Goal: Transaction & Acquisition: Purchase product/service

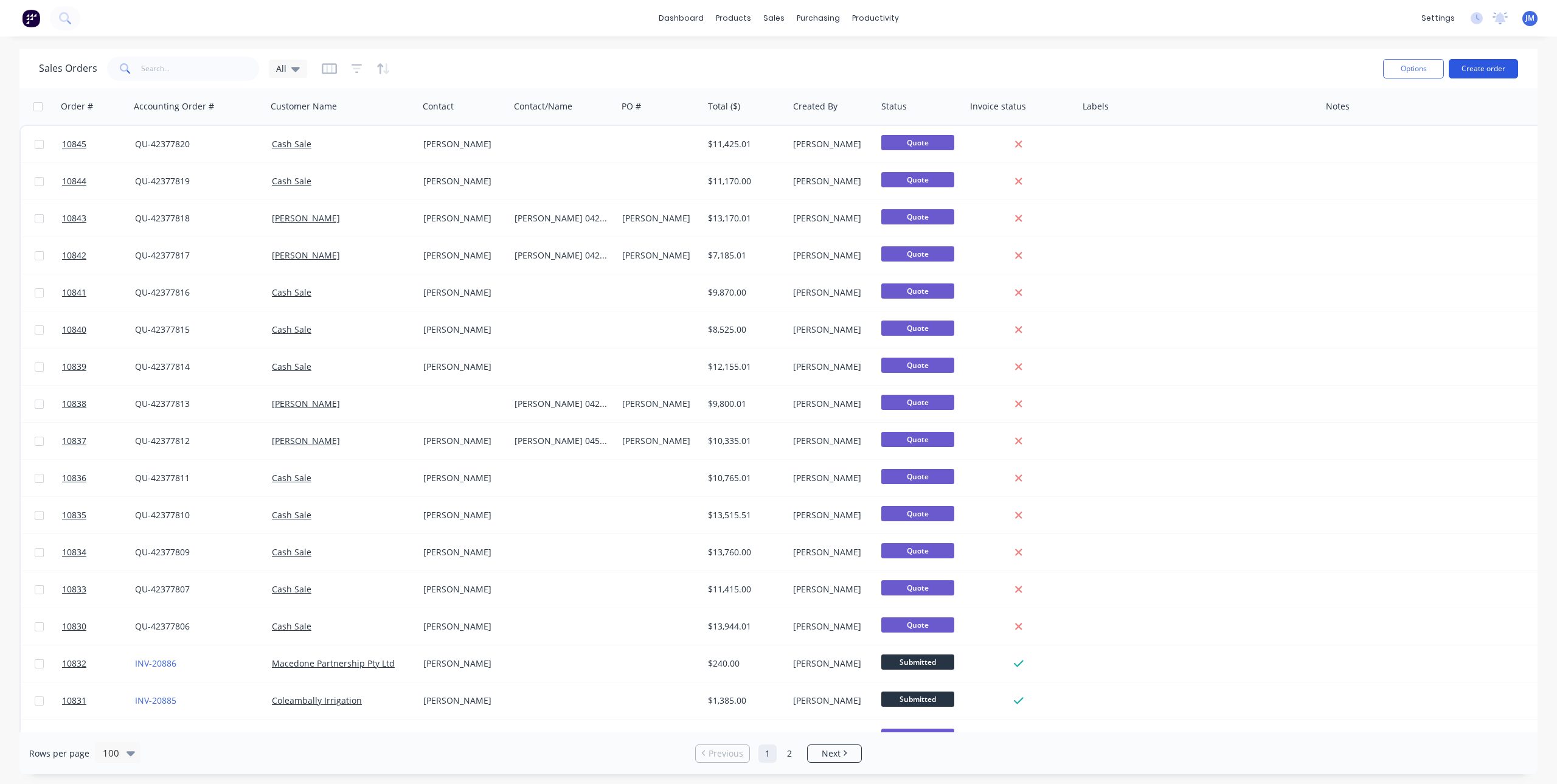
click at [1481, 69] on button "Create order" at bounding box center [1483, 69] width 69 height 20
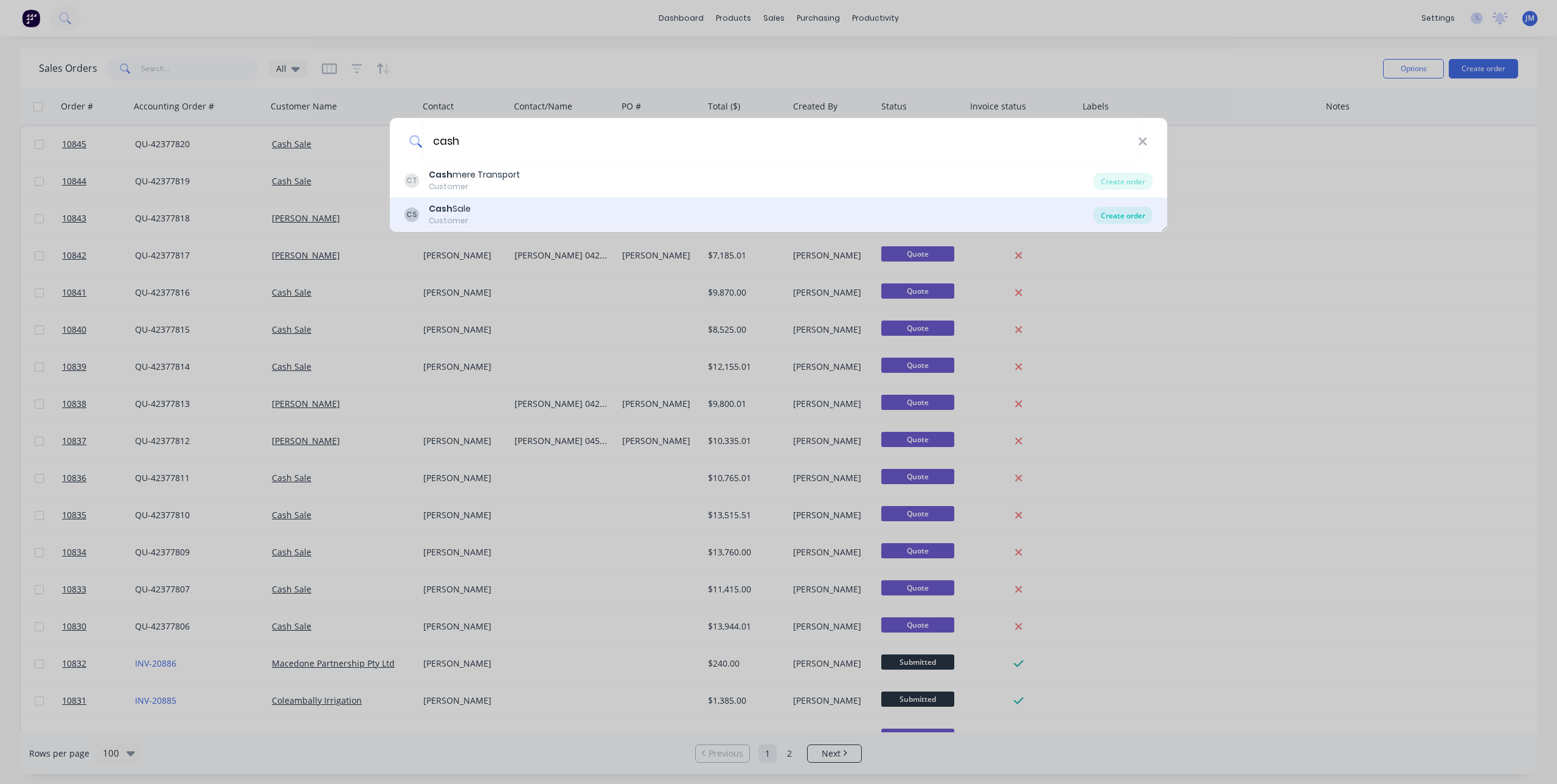
type input "cash"
click at [1124, 208] on div "Create order" at bounding box center [1122, 216] width 59 height 17
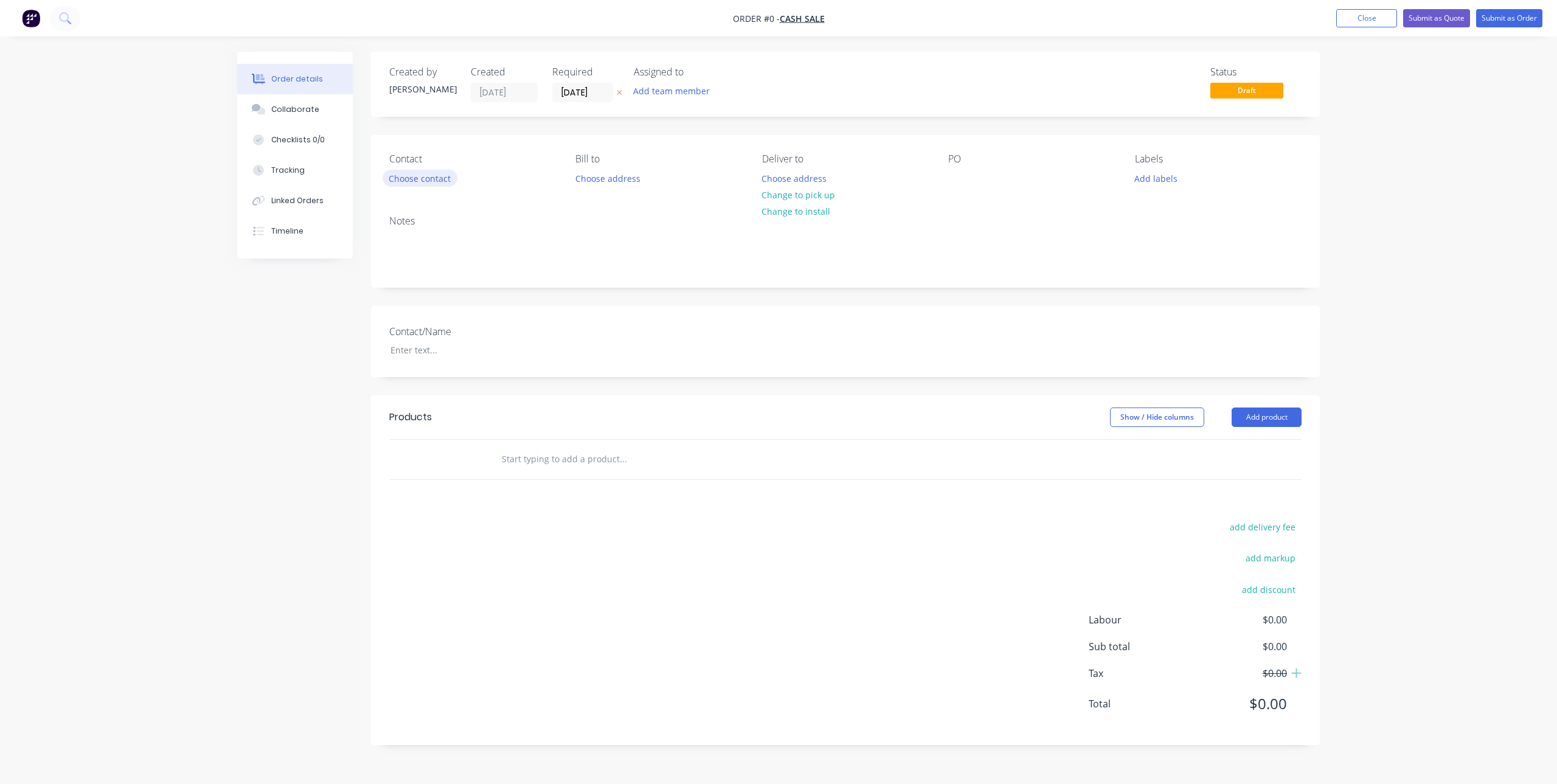
click at [402, 179] on button "Choose contact" at bounding box center [419, 177] width 75 height 16
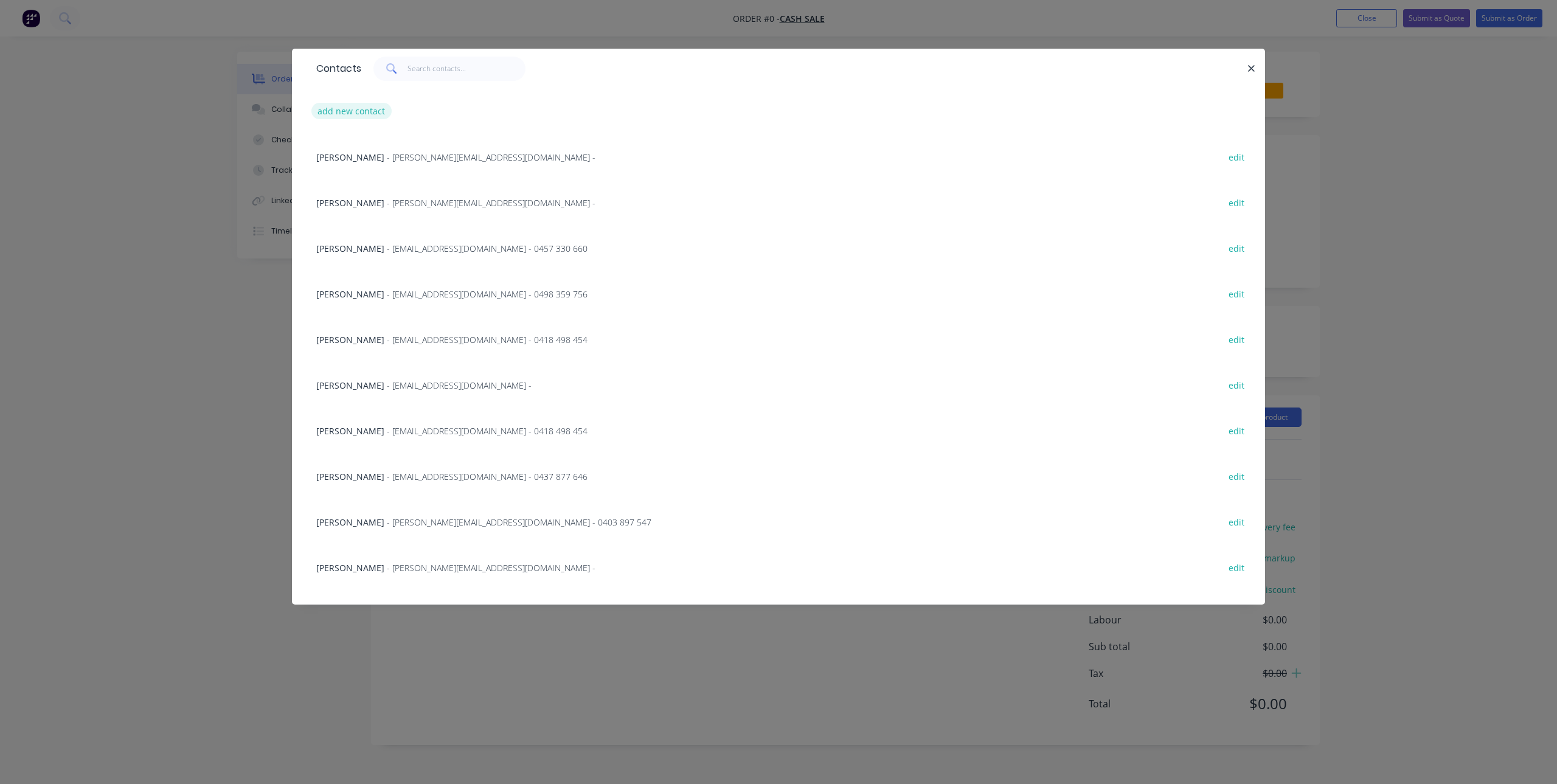
click at [362, 113] on button "add new contact" at bounding box center [351, 111] width 80 height 16
select select "AU"
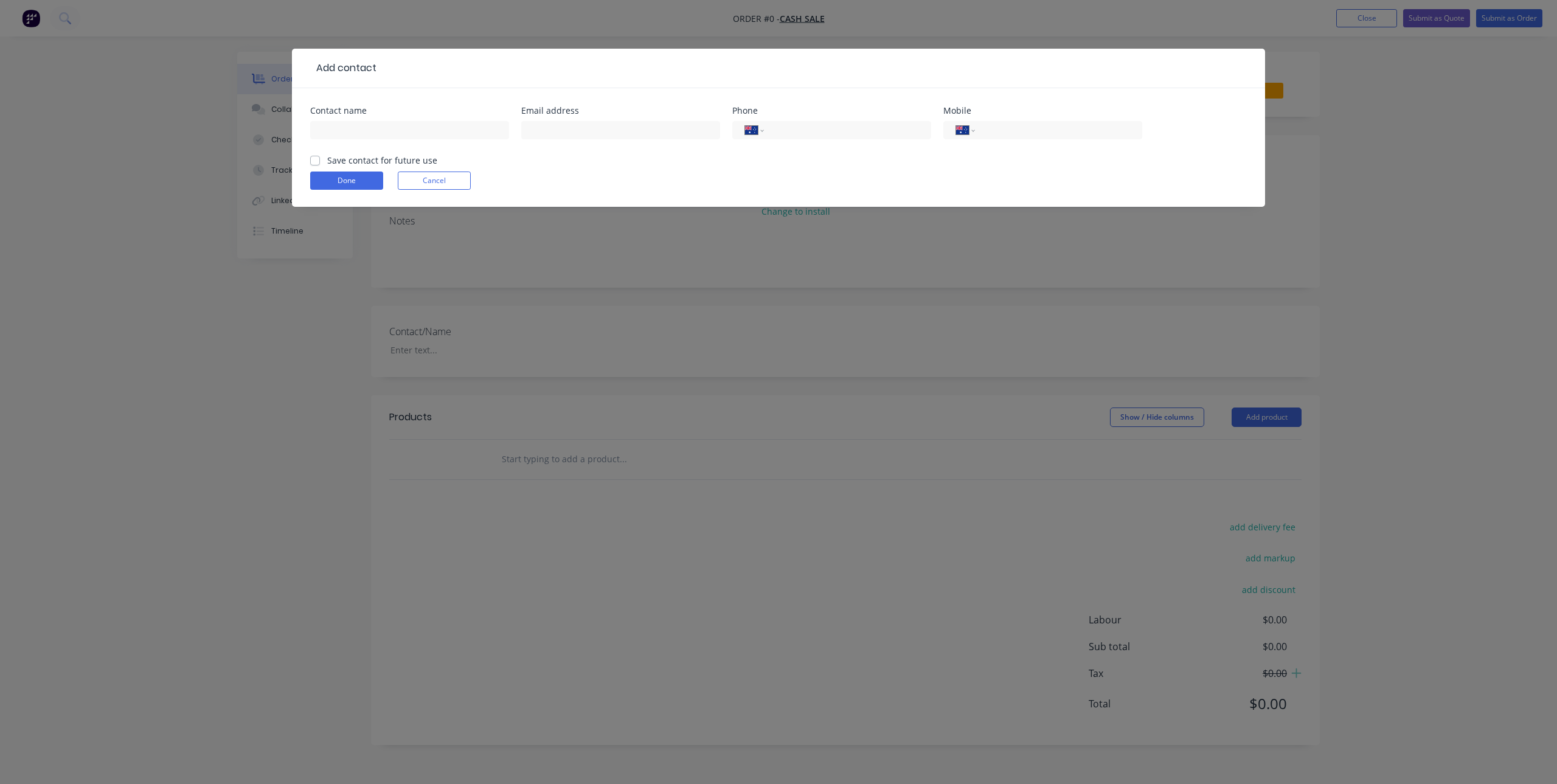
click at [361, 113] on div "Contact name" at bounding box center [410, 110] width 199 height 9
click at [399, 129] on input "text" at bounding box center [410, 131] width 199 height 18
type input "[PERSON_NAME]"
click at [327, 164] on label "Save contact for future use" at bounding box center [382, 160] width 110 height 13
click at [319, 164] on input "Save contact for future use" at bounding box center [315, 160] width 10 height 12
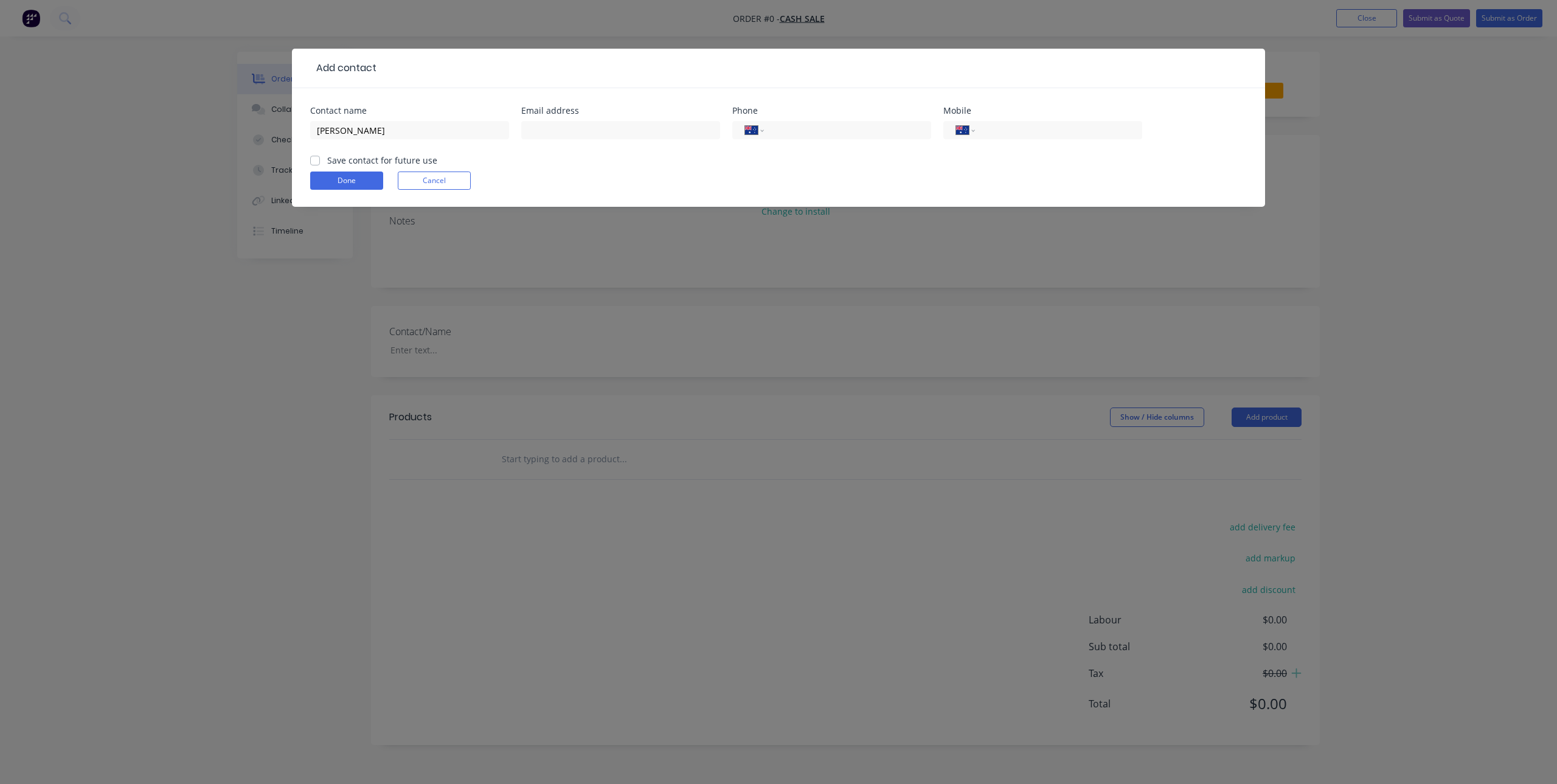
checkbox input "true"
click at [555, 135] on input "text" at bounding box center [621, 131] width 199 height 18
type input "[EMAIL_ADDRESS][DOMAIN_NAME]"
click at [1017, 129] on input "tel" at bounding box center [1056, 130] width 146 height 14
type input "0434 066 769"
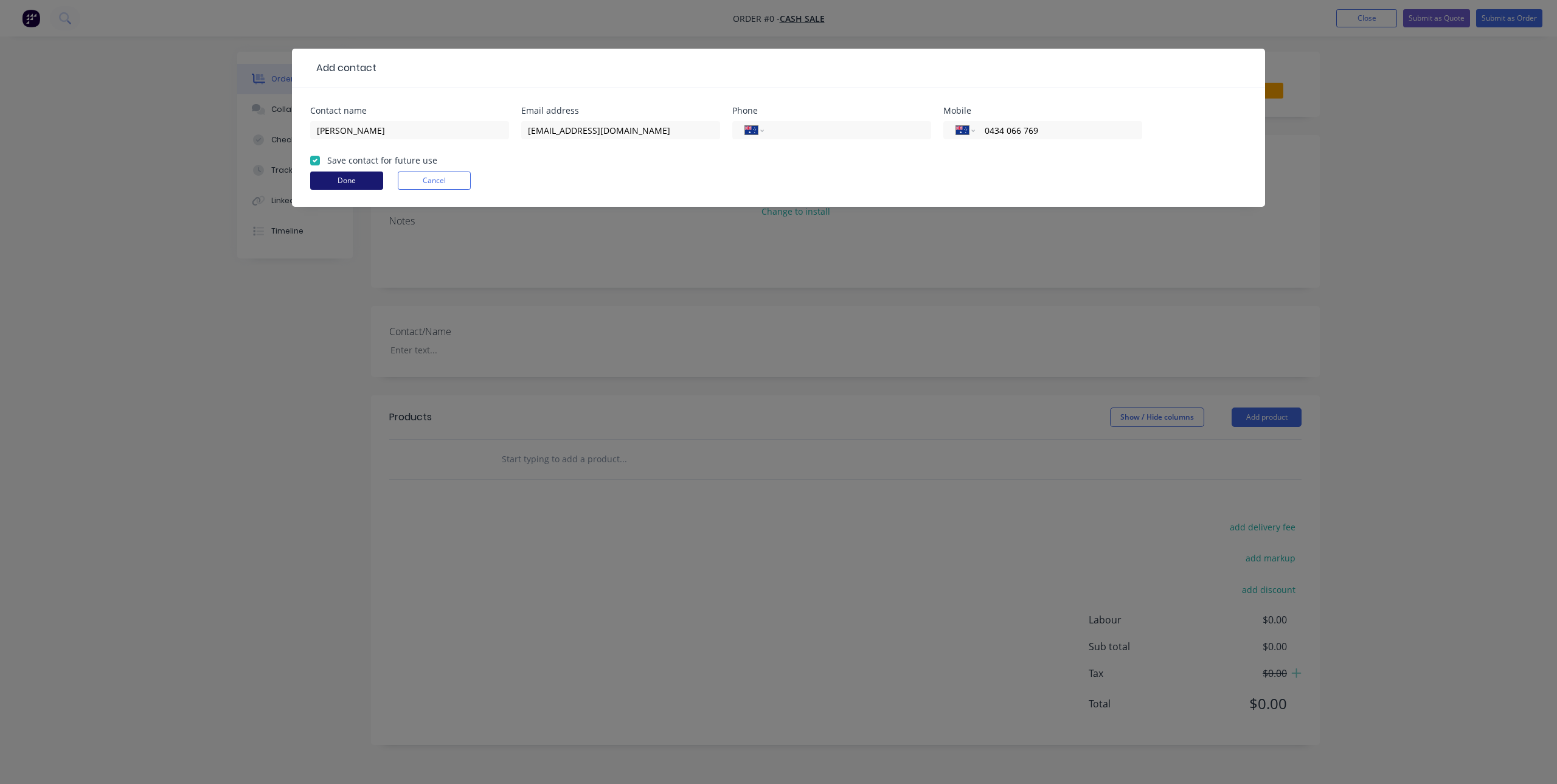
click at [364, 171] on button "Done" at bounding box center [346, 181] width 73 height 18
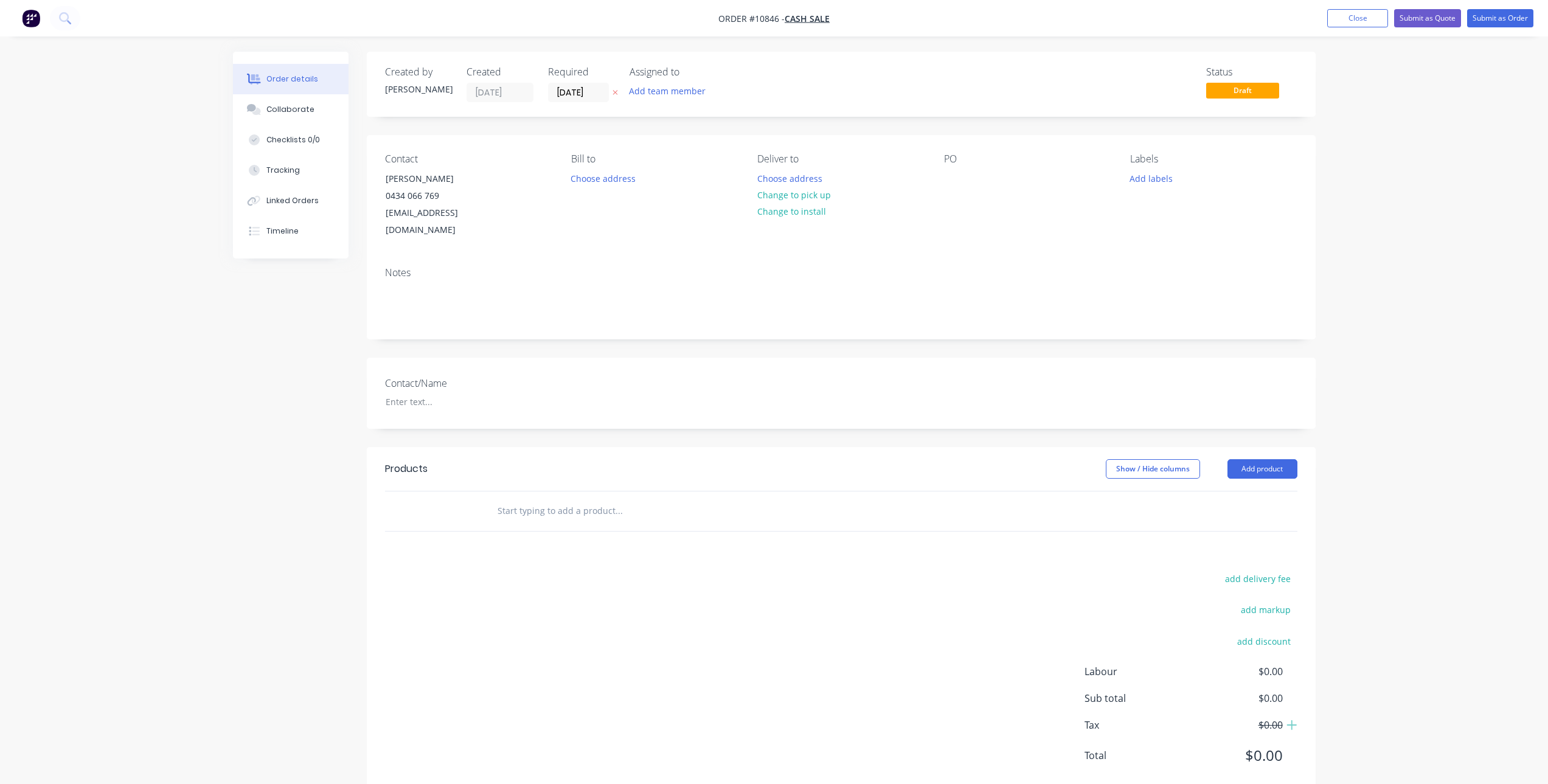
click at [456, 491] on div at bounding box center [446, 511] width 73 height 40
click at [533, 498] on input "text" at bounding box center [618, 510] width 243 height 24
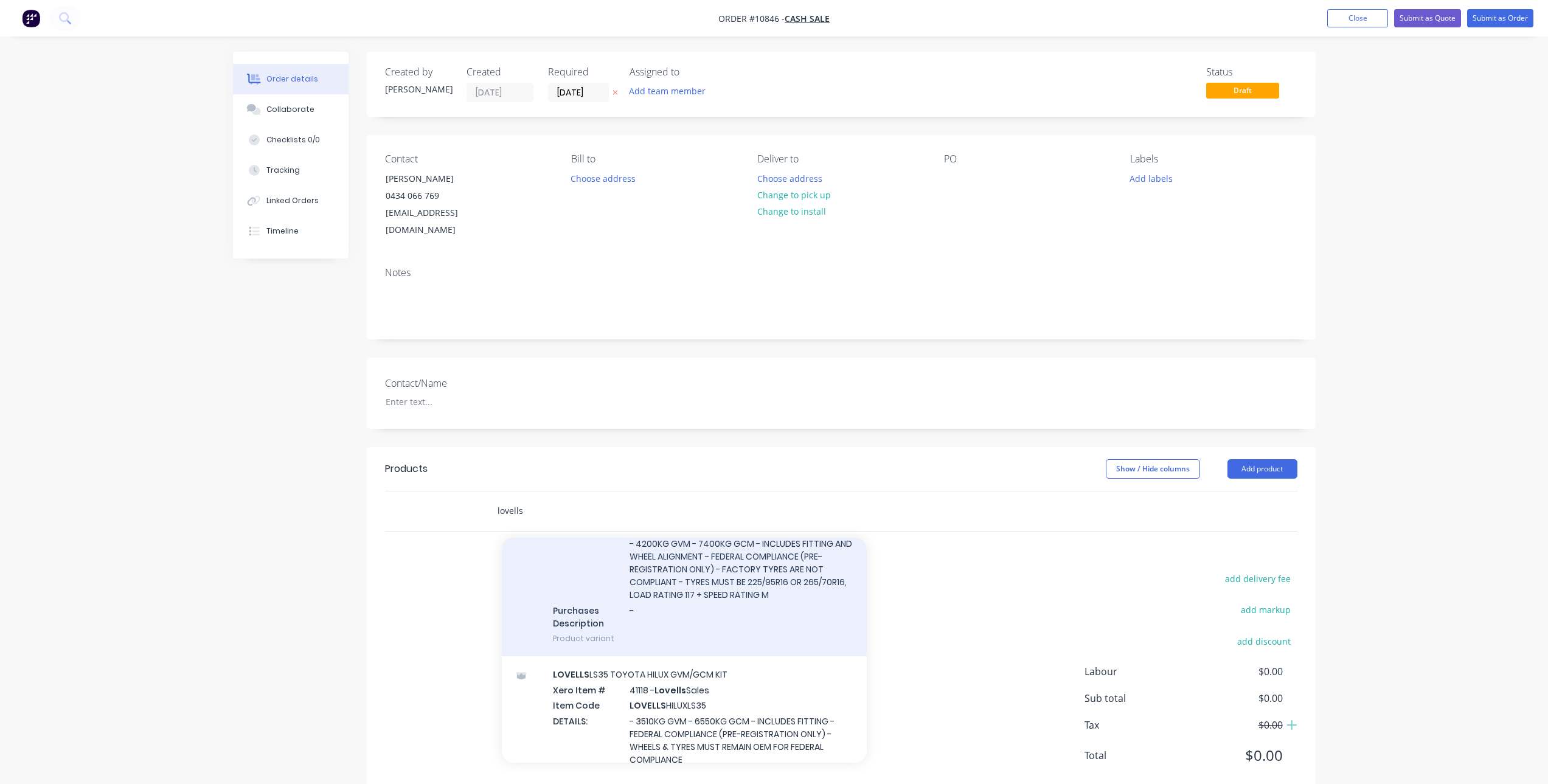
scroll to position [791, 0]
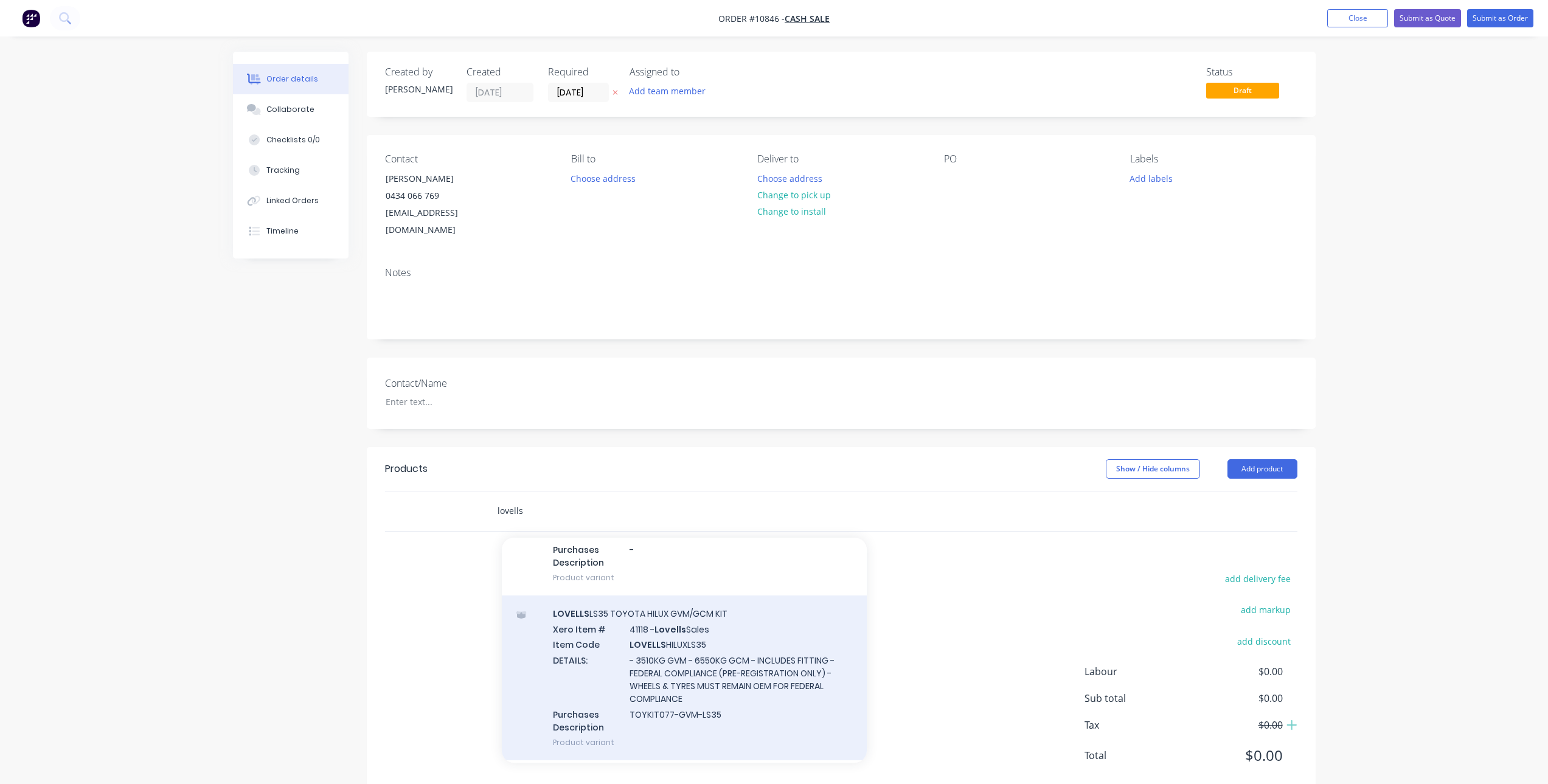
type input "lovells"
click at [661, 640] on div "LOVELLS LS35 TOYOTA HILUX GVM/GCM KIT Xero Item # 41118 - Lovells Sales Item Co…" at bounding box center [684, 678] width 365 height 165
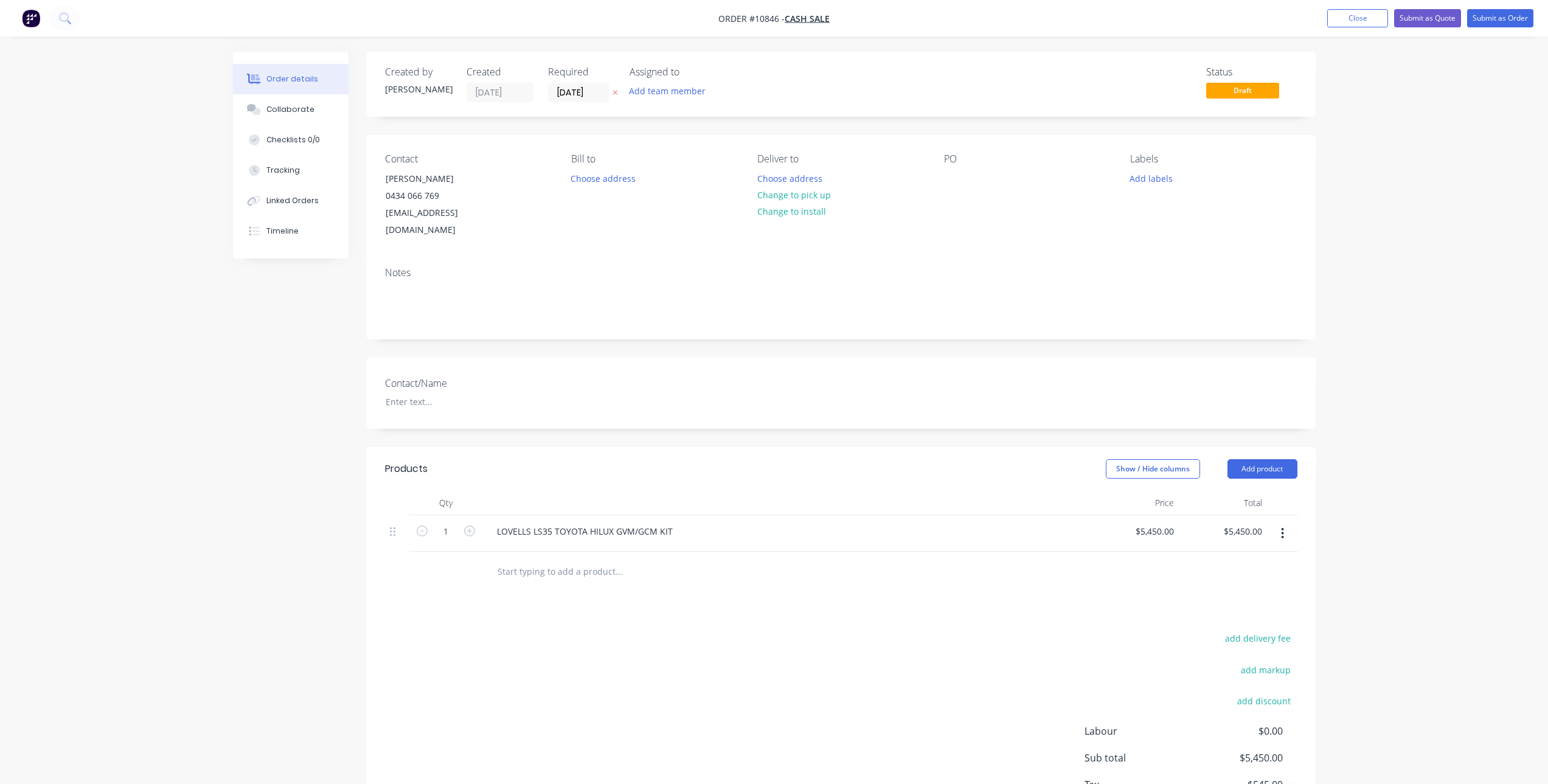
click at [580, 560] on input "text" at bounding box center [618, 571] width 243 height 24
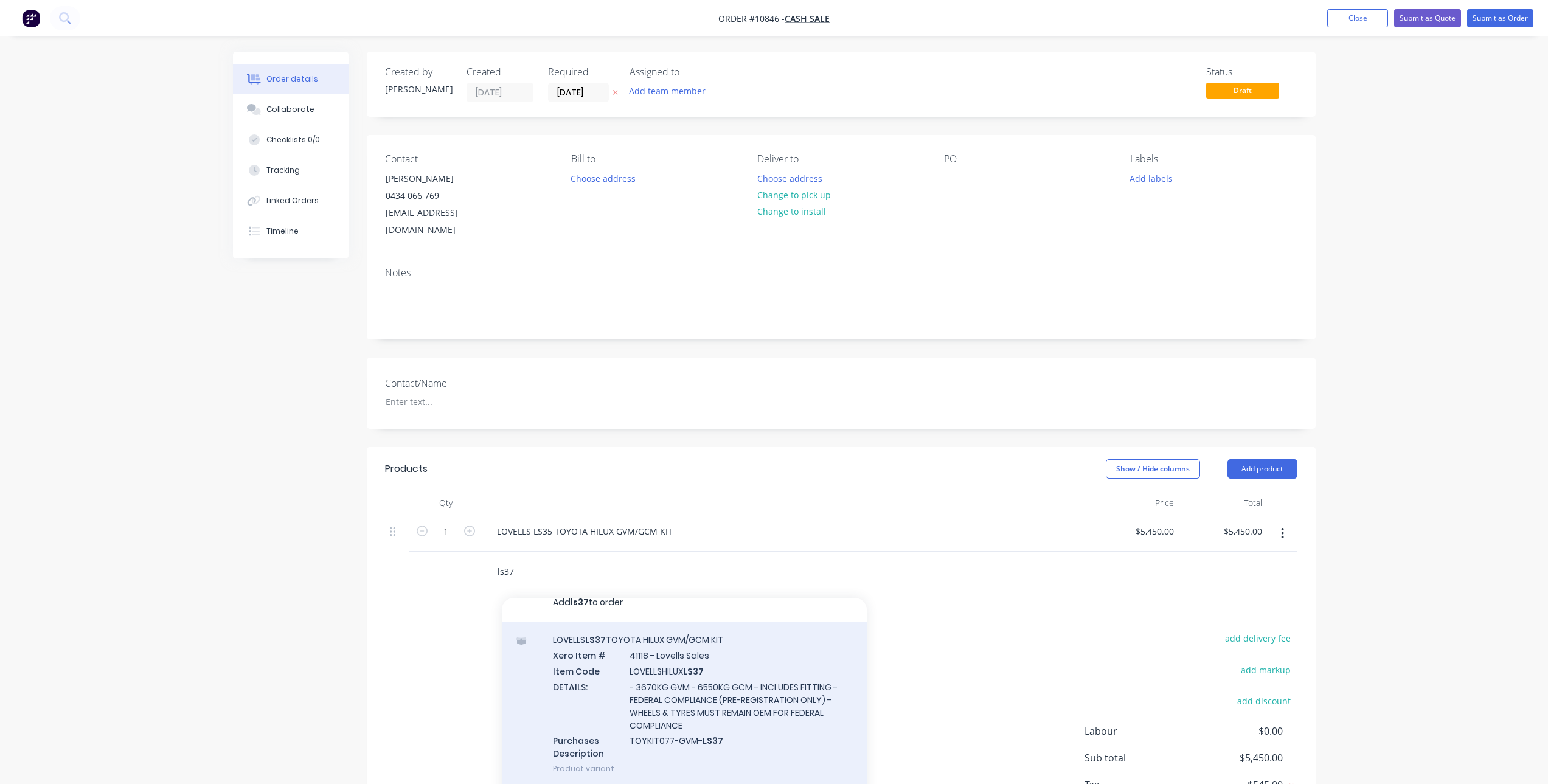
scroll to position [30, 0]
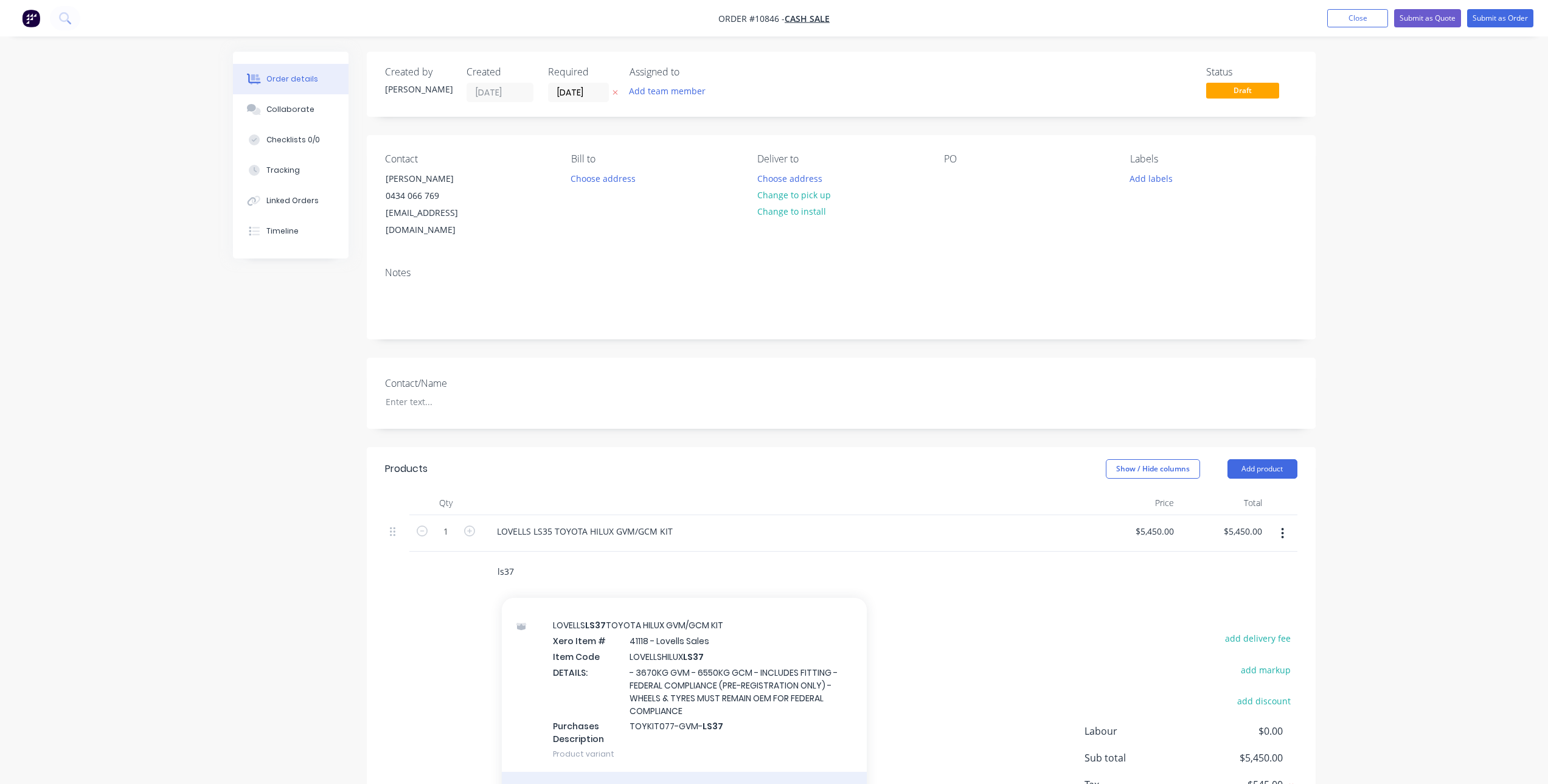
type input "ls37"
click at [677, 771] on div "LOVELLS LS37 TOYOTA HILUX GVM/GCM KIT Product" at bounding box center [684, 797] width 365 height 51
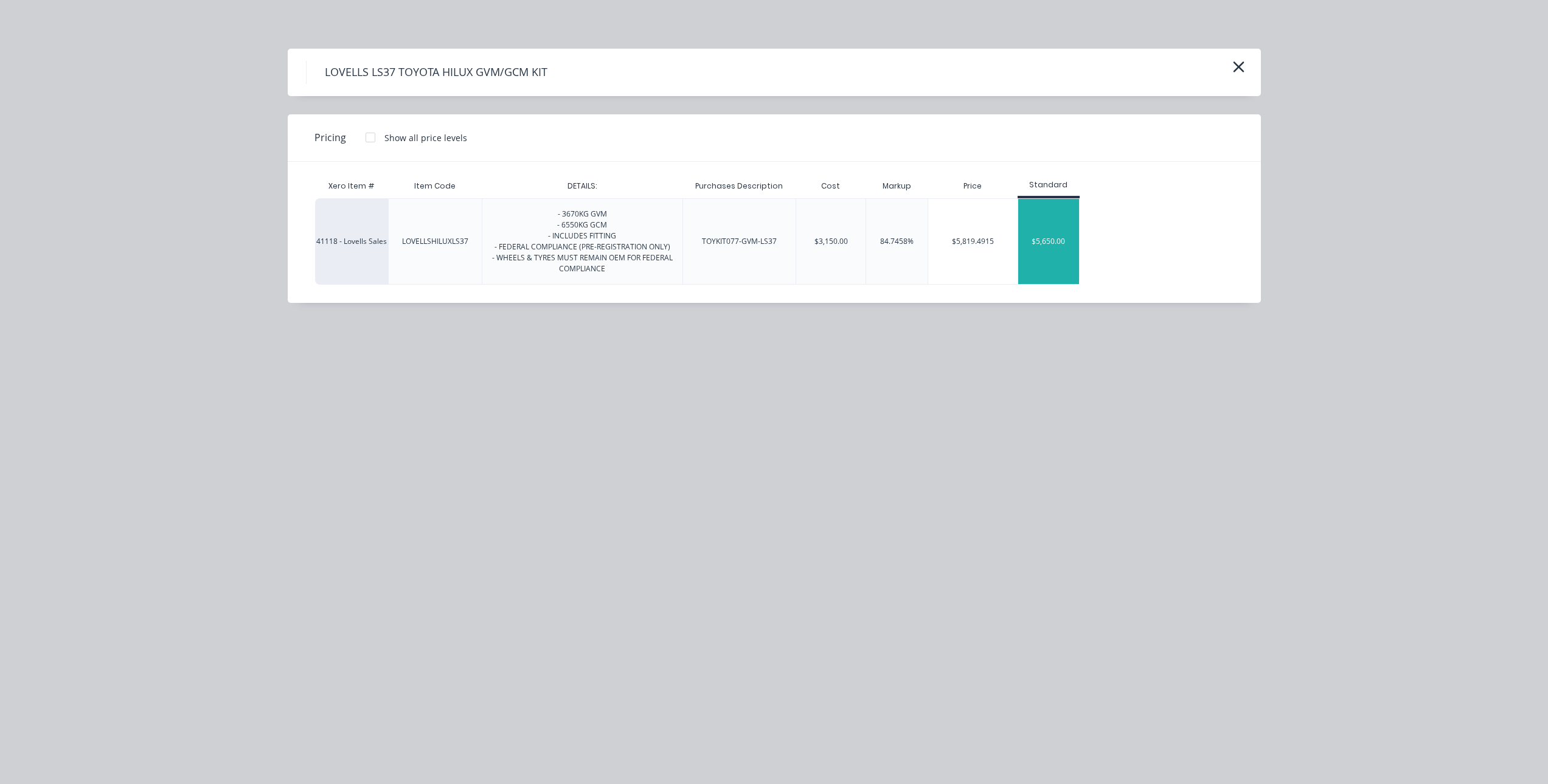
click at [1050, 218] on div "$5,650.00" at bounding box center [1049, 241] width 61 height 85
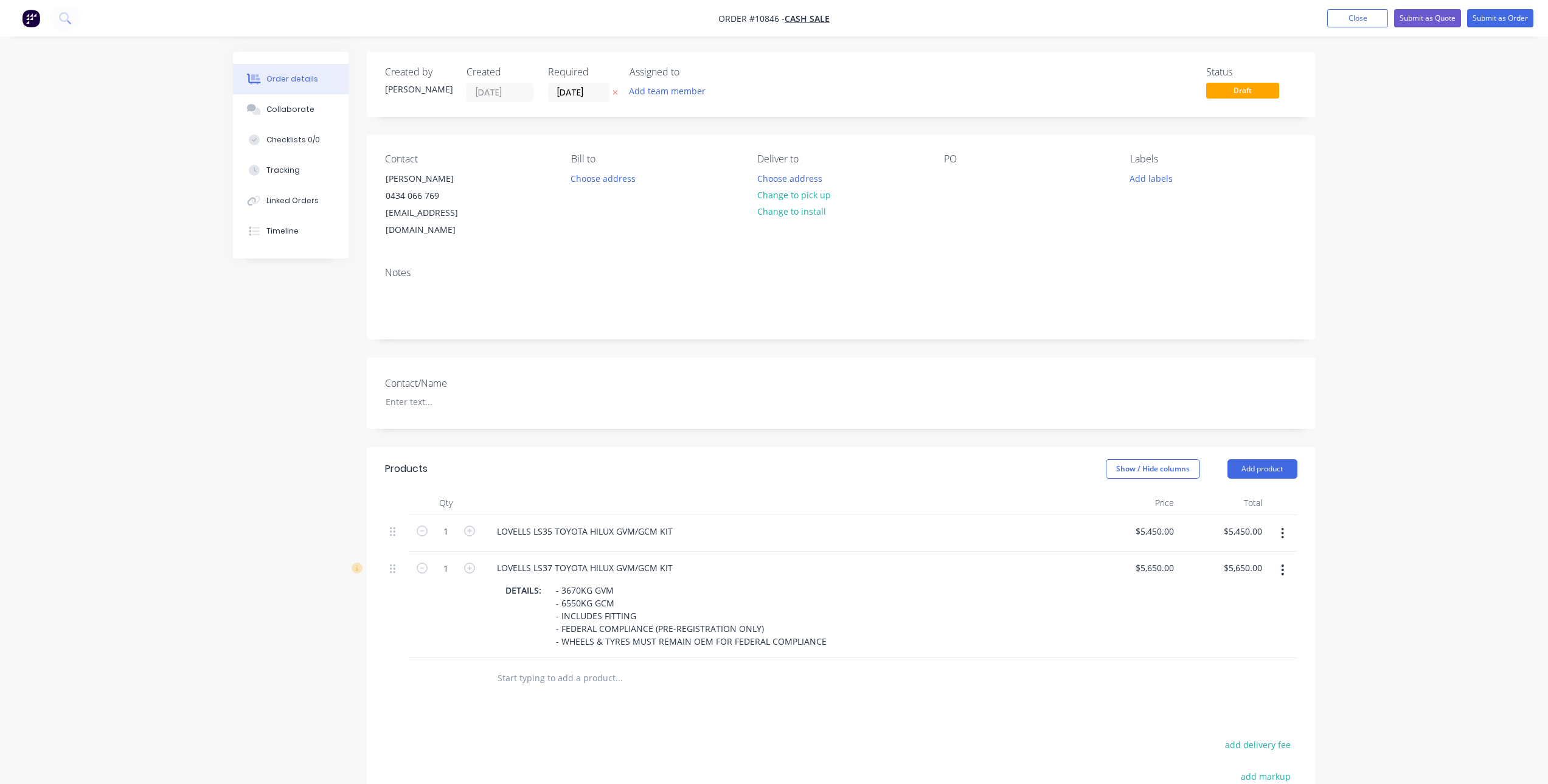
click at [1285, 522] on button "button" at bounding box center [1282, 533] width 28 height 22
click at [1223, 630] on div "Delete" at bounding box center [1240, 638] width 94 height 18
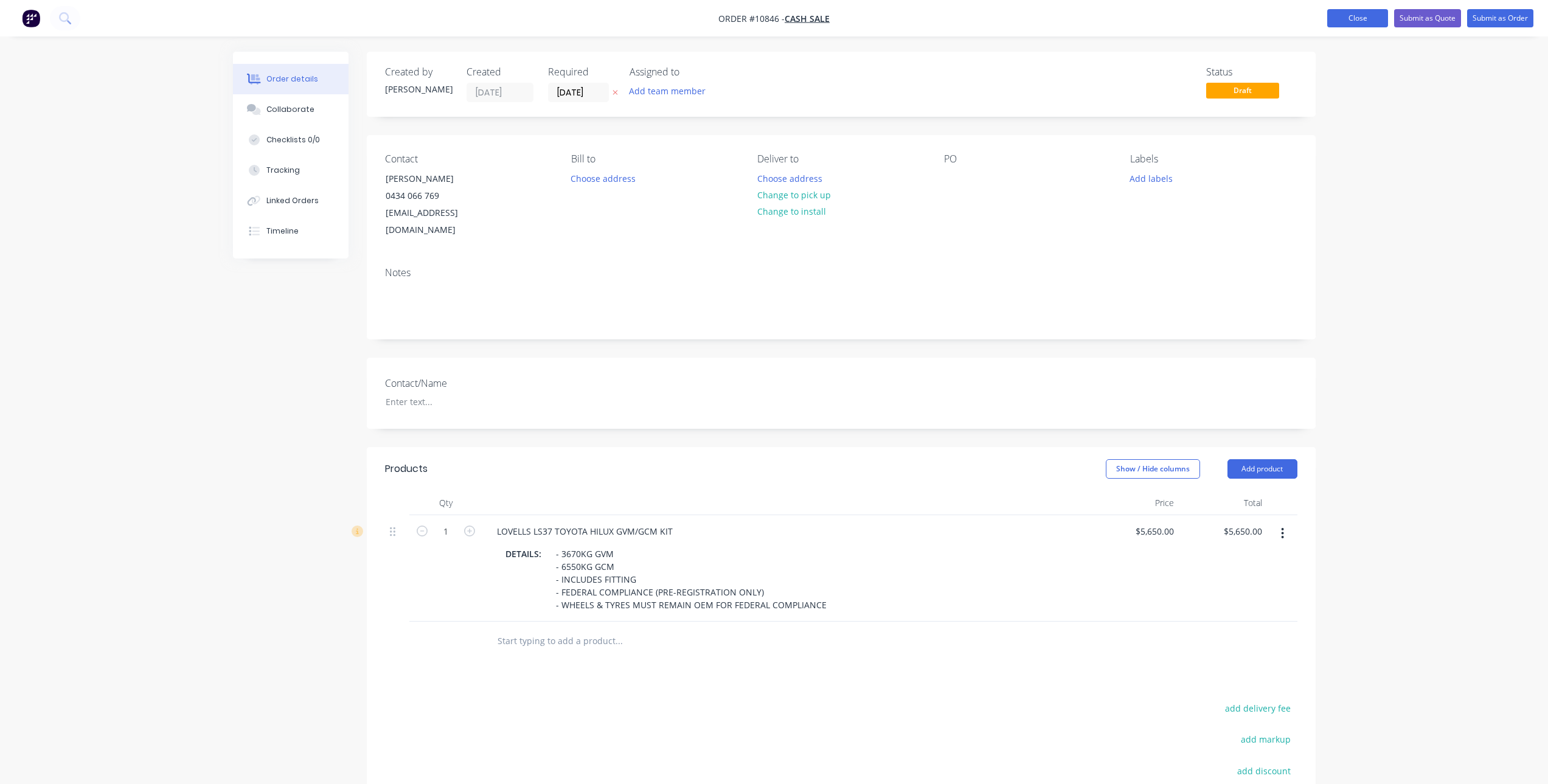
click at [1336, 20] on button "Close" at bounding box center [1357, 18] width 61 height 18
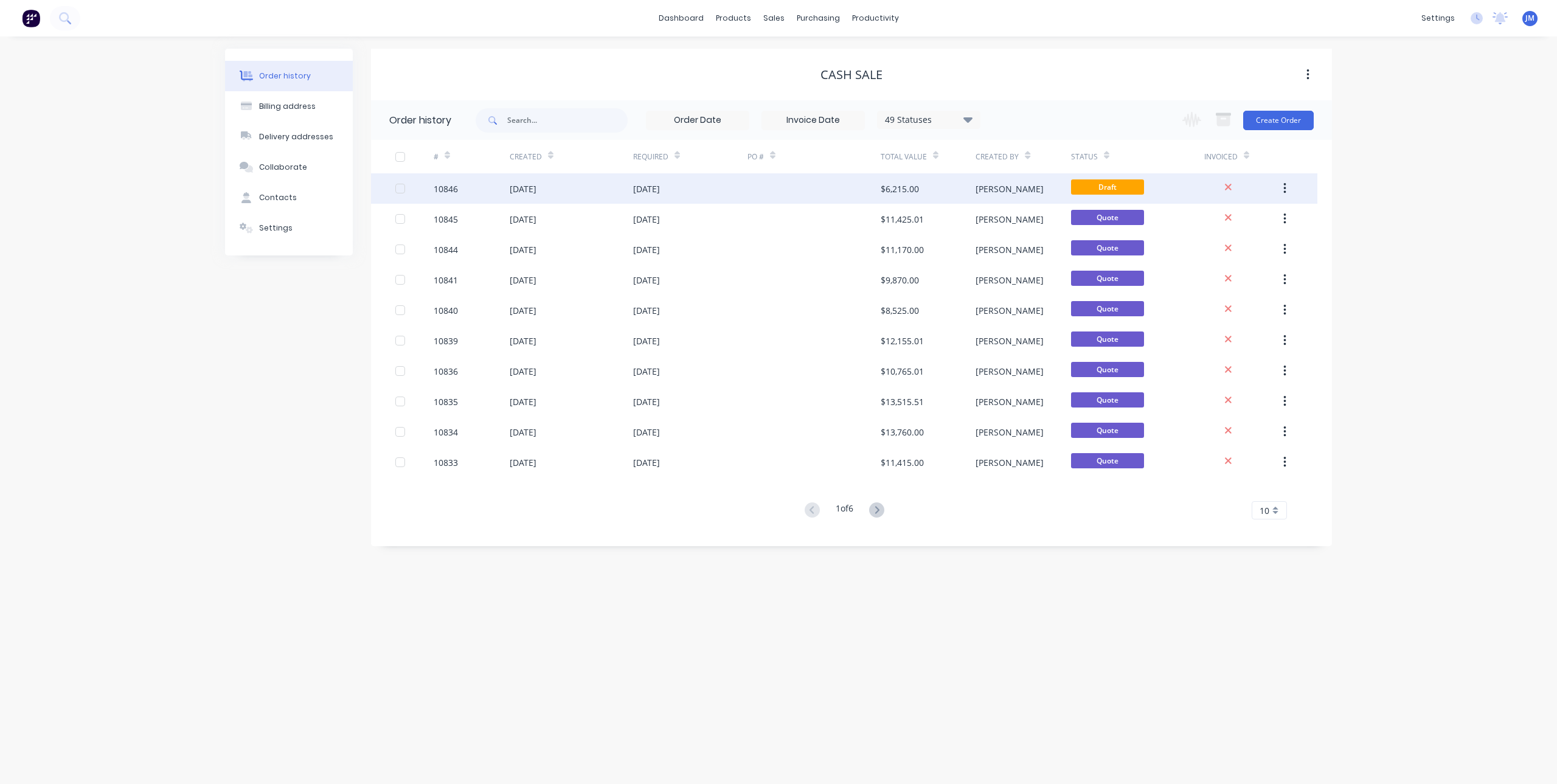
click at [660, 192] on div "[DATE]" at bounding box center [646, 189] width 27 height 13
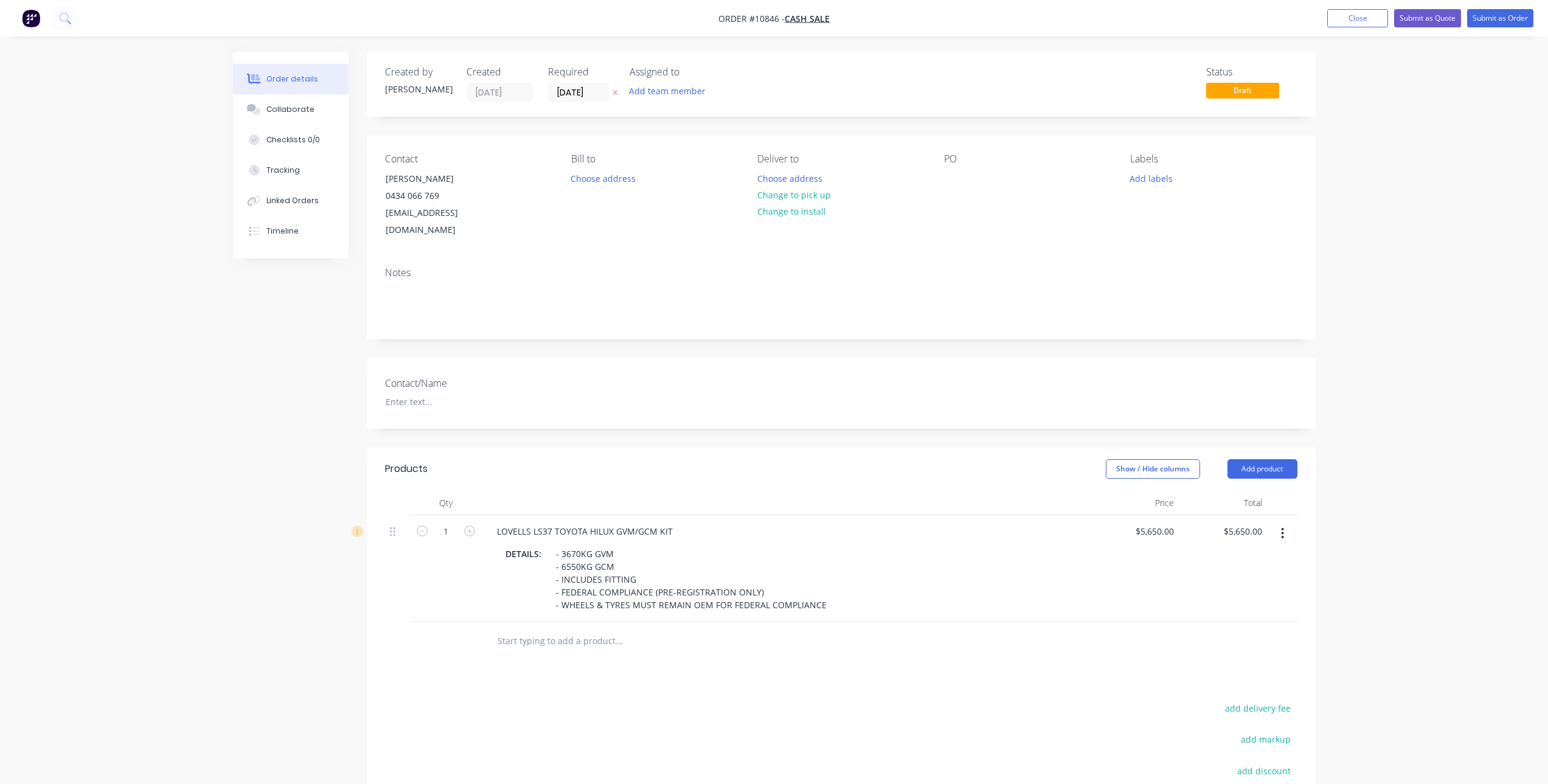
click at [533, 629] on input "text" at bounding box center [618, 641] width 243 height 24
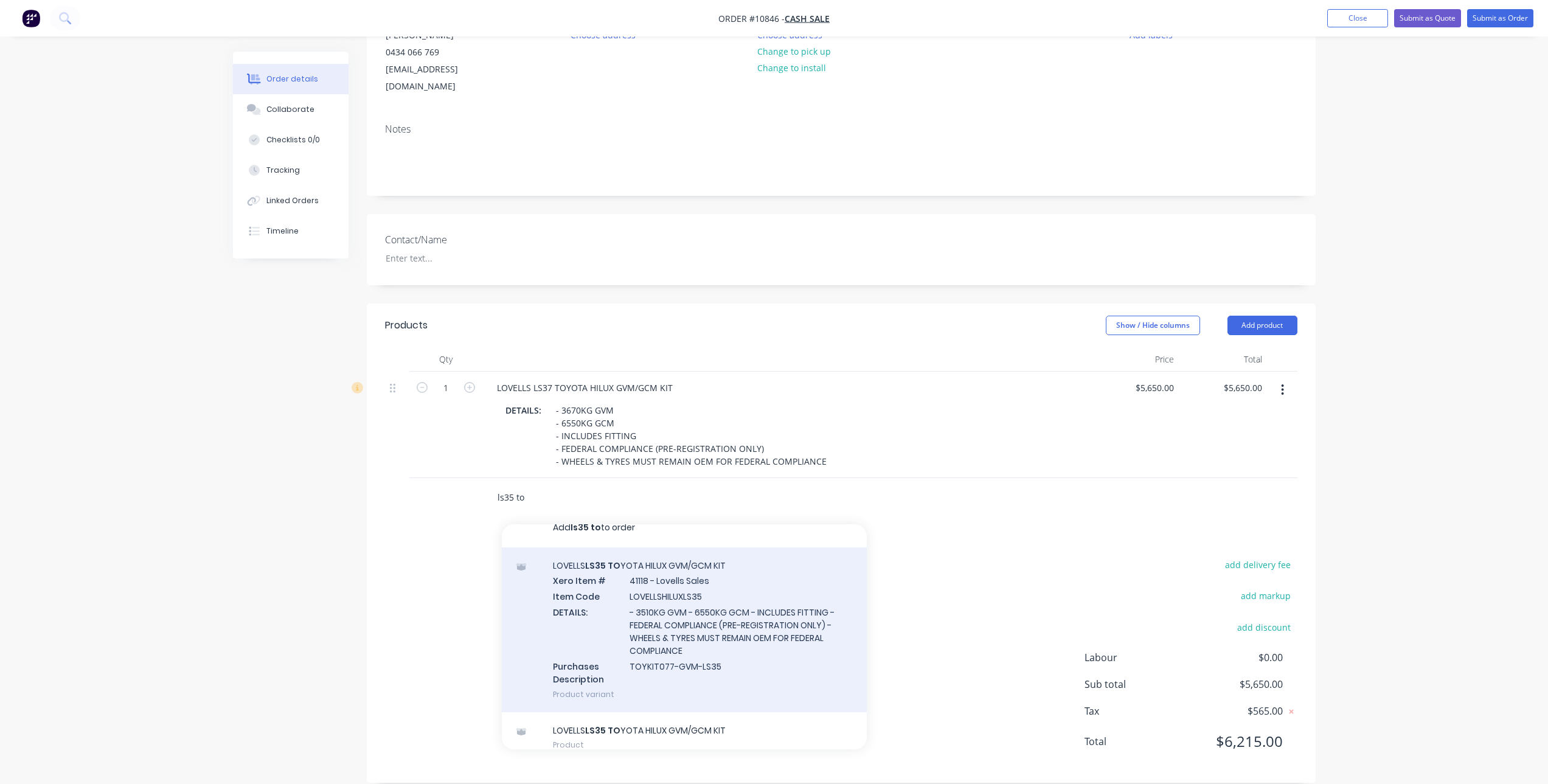
scroll to position [29, 0]
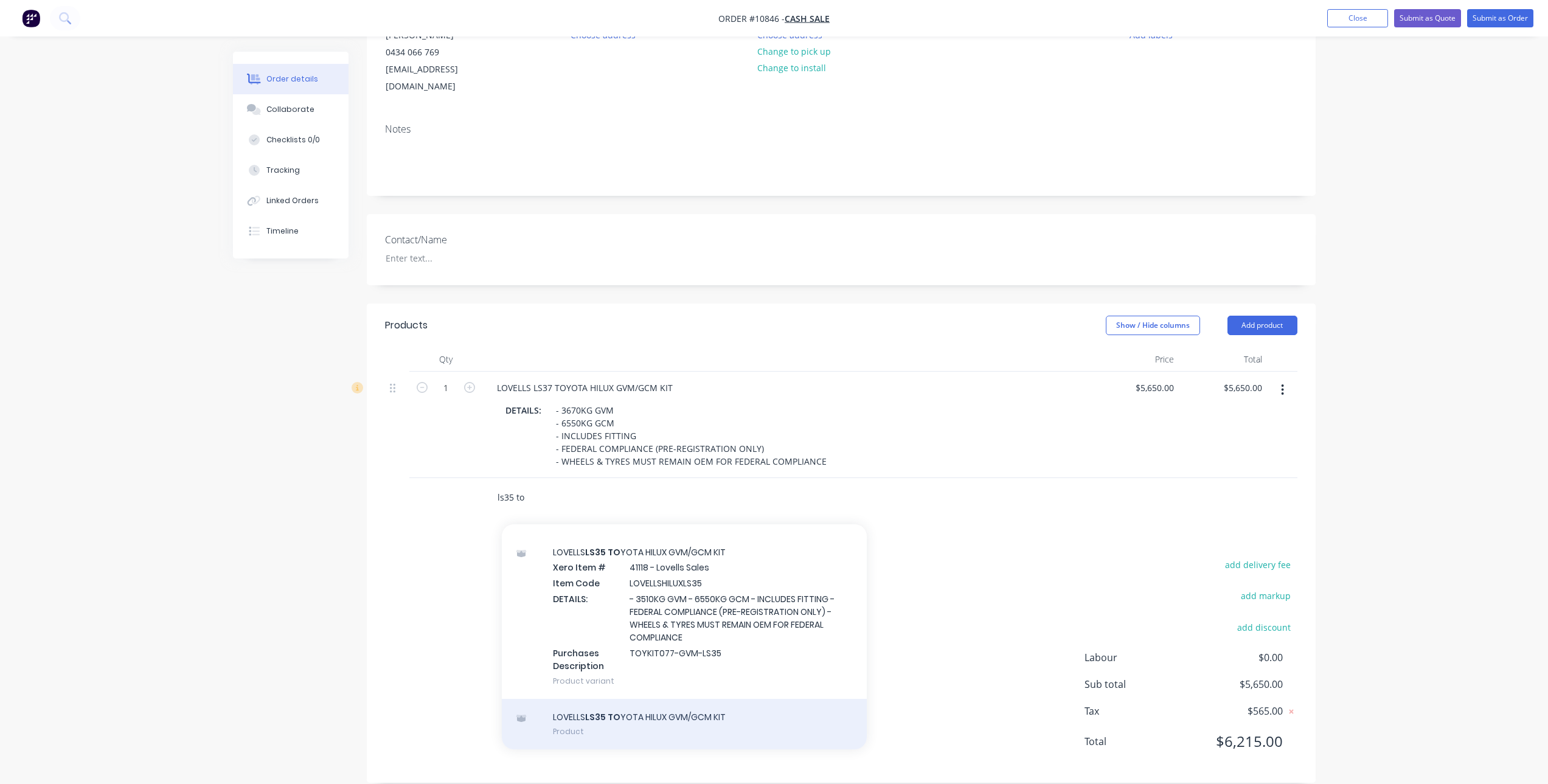
type input "ls35 to"
click at [699, 699] on div "LOVELLS LS35 TO YOTA HILUX GVM/GCM KIT Product" at bounding box center [684, 724] width 365 height 51
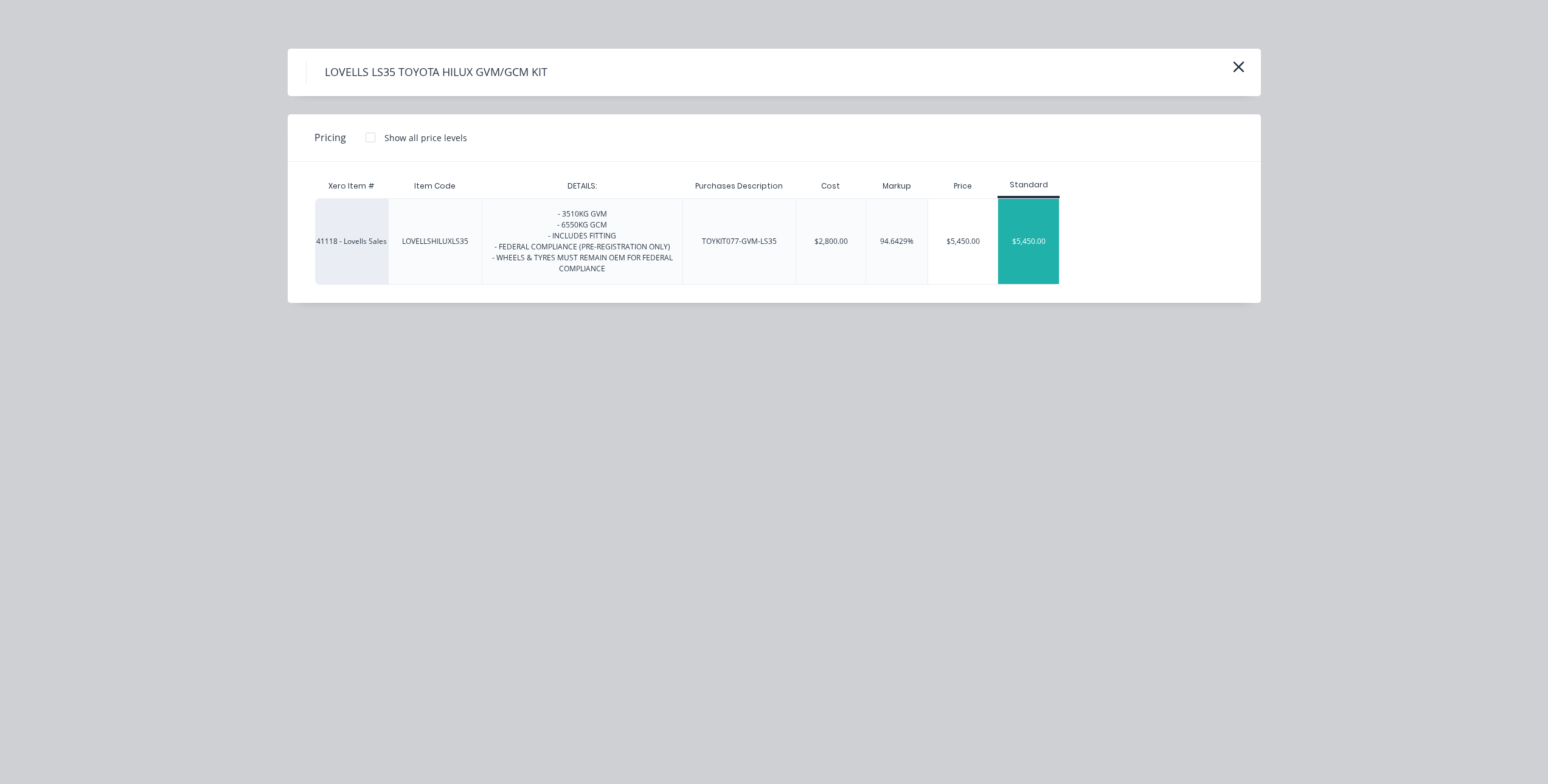
click at [1032, 232] on div "$5,450.00" at bounding box center [1028, 241] width 61 height 85
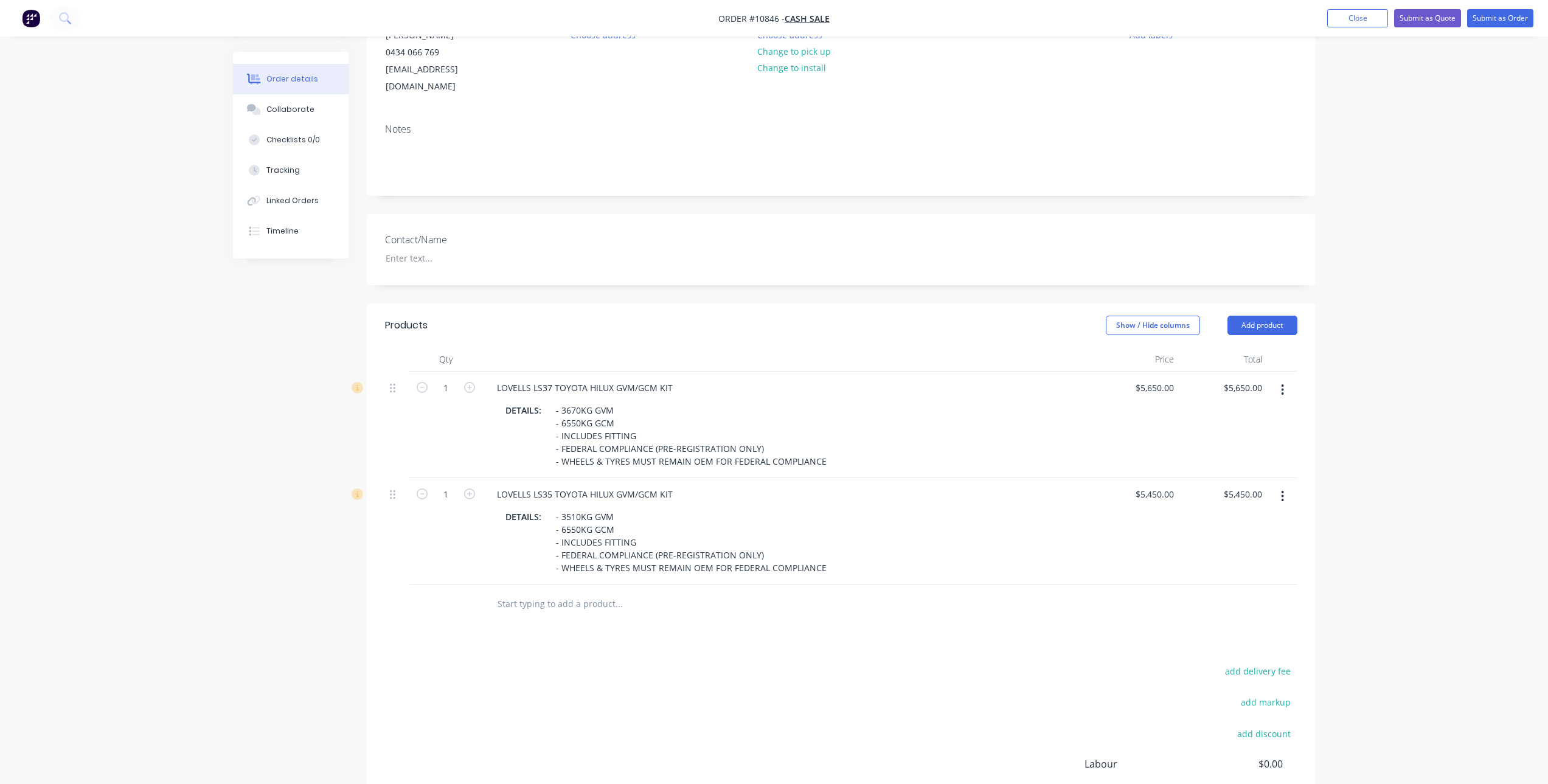
click at [582, 591] on input "text" at bounding box center [618, 603] width 243 height 24
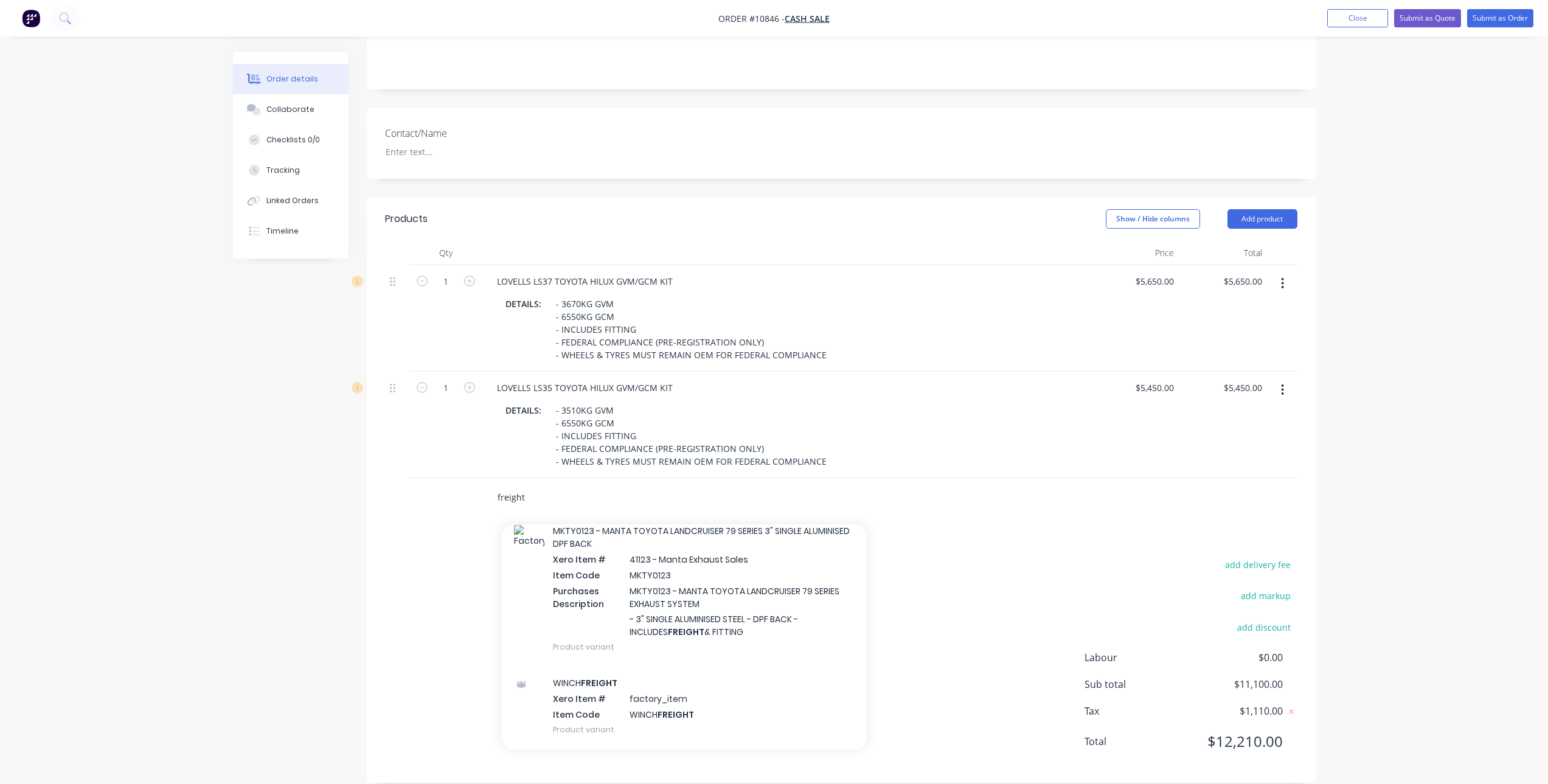
scroll to position [1946, 0]
type input "f"
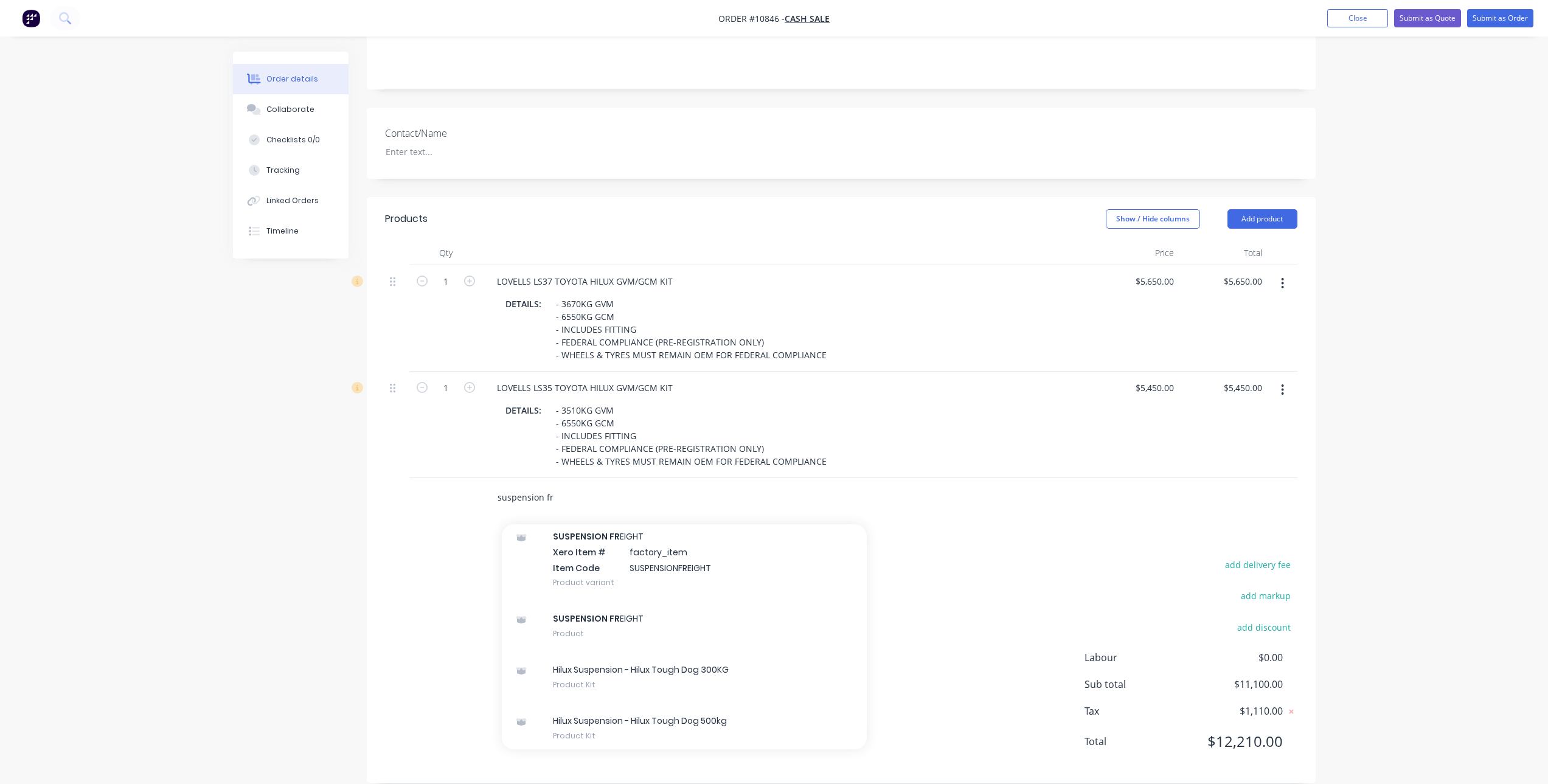
scroll to position [243, 0]
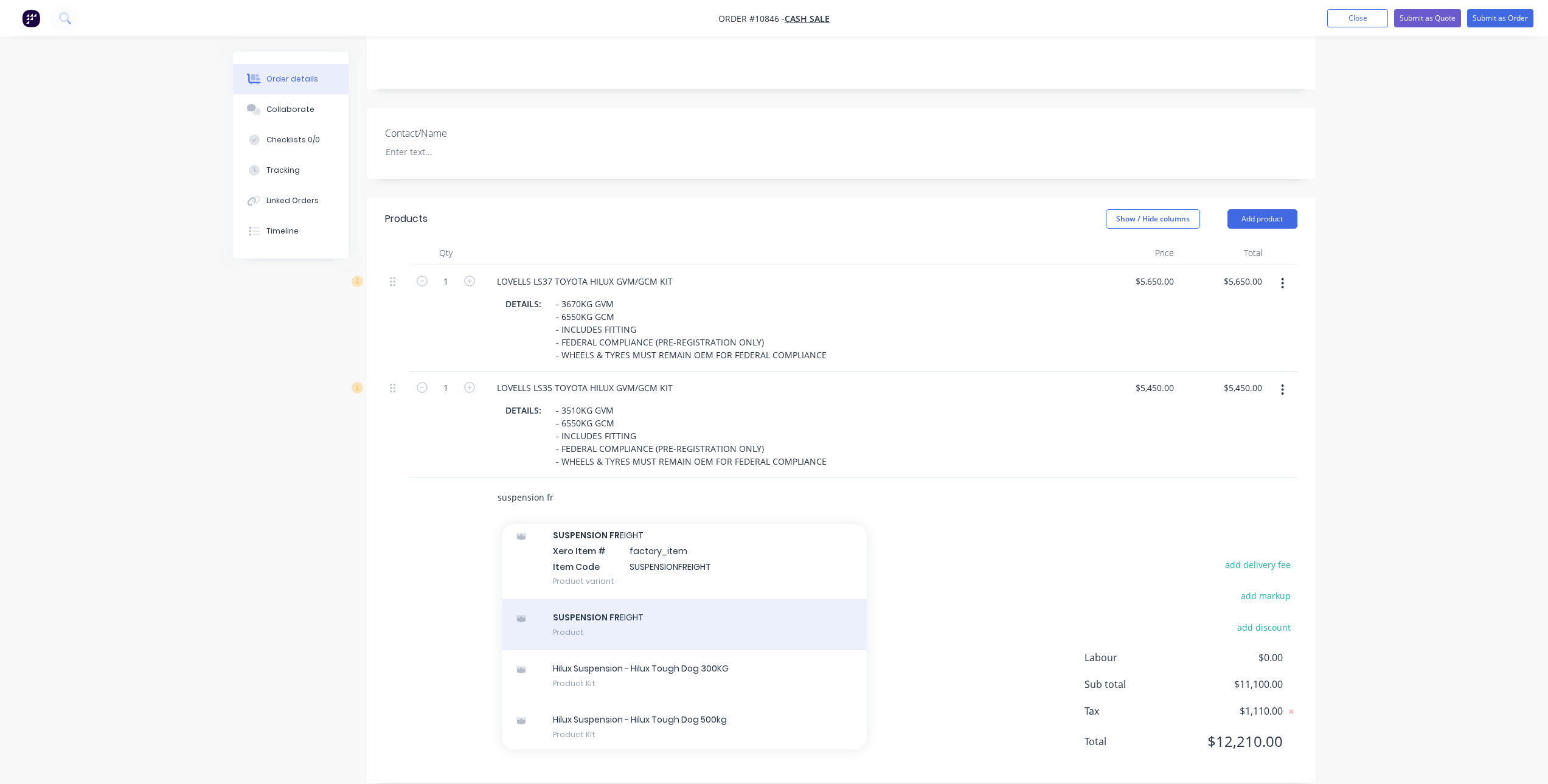
type input "suspension fr"
click at [624, 612] on div "SUSPENSION FR EIGHT Product" at bounding box center [684, 624] width 365 height 51
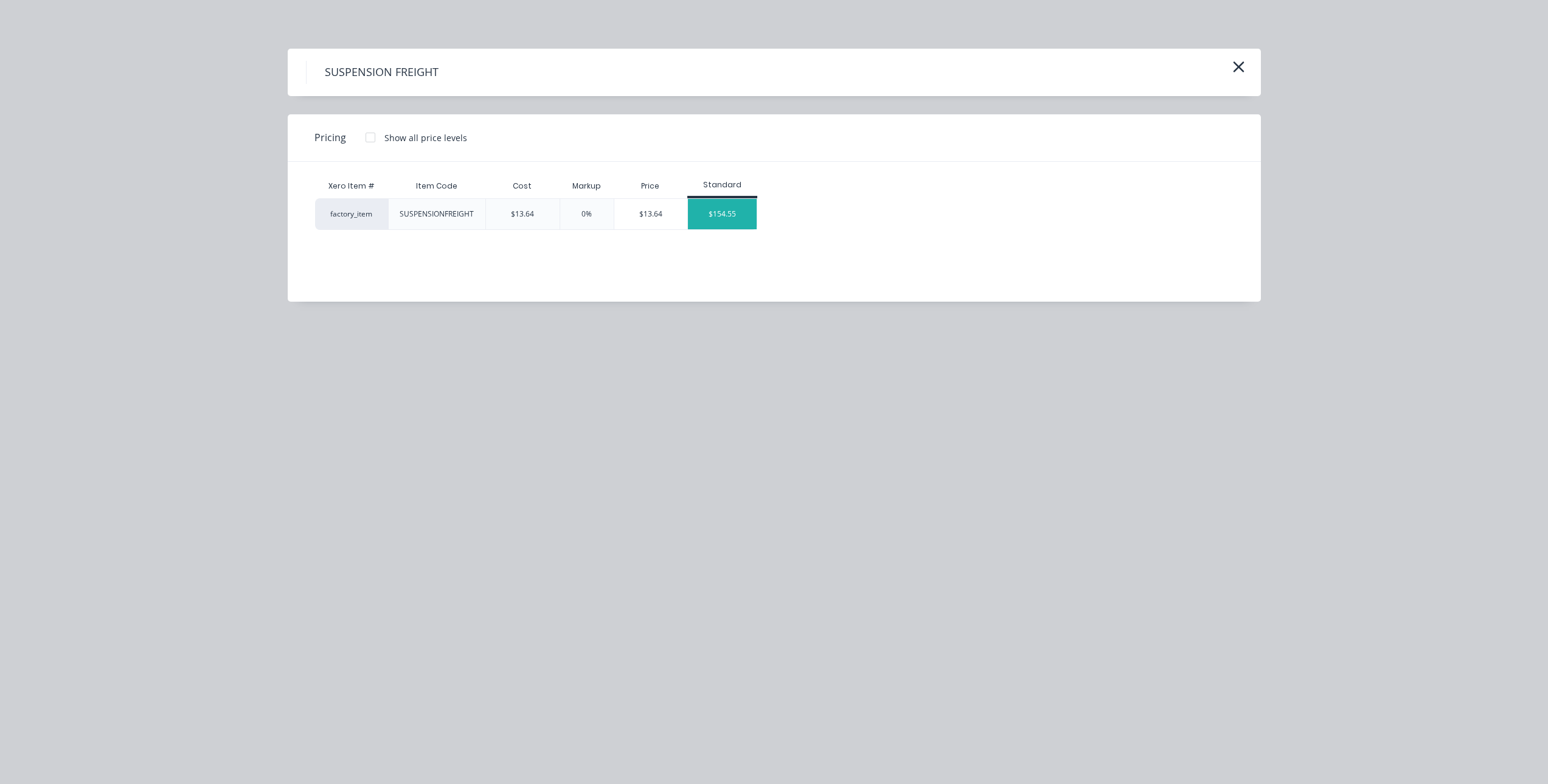
click at [737, 224] on div "$154.55" at bounding box center [722, 214] width 69 height 30
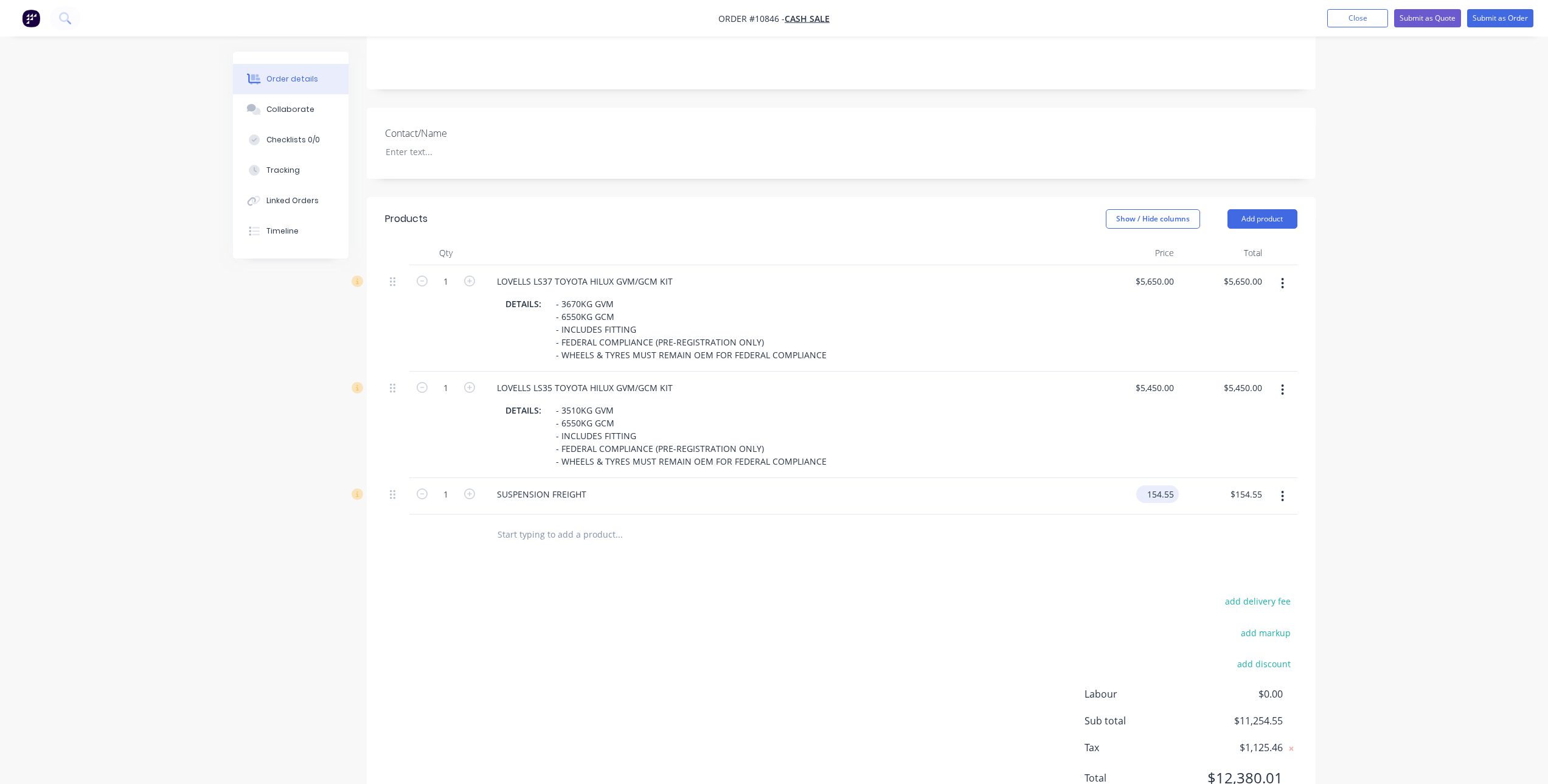
click at [1156, 485] on input "154.55" at bounding box center [1160, 494] width 38 height 18
type input "$200.00"
click at [847, 593] on div "add delivery fee add markup add discount Labour $0.00 Sub total $11,254.55 Tax …" at bounding box center [841, 696] width 912 height 208
click at [544, 522] on input "text" at bounding box center [618, 533] width 243 height 24
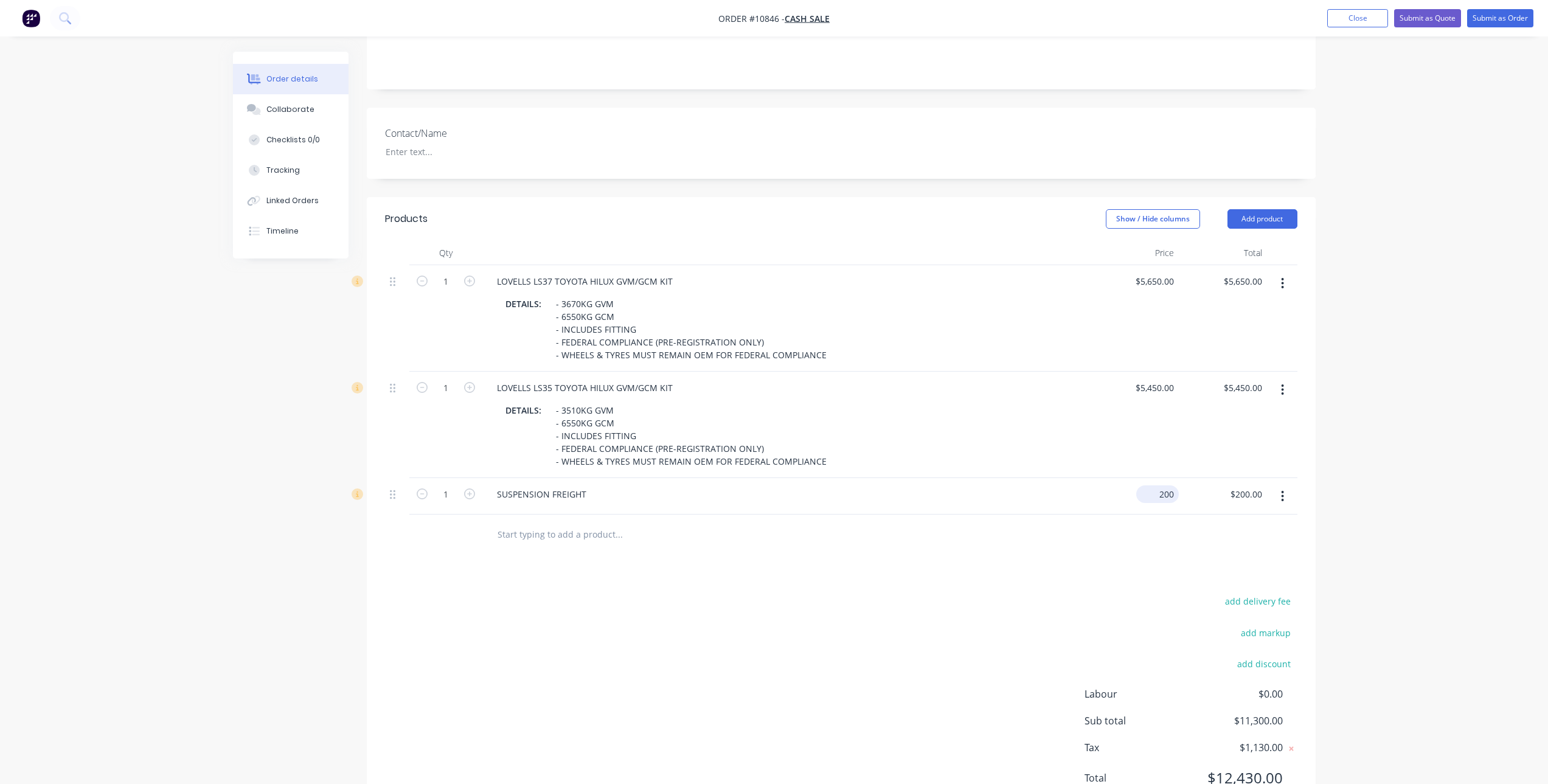
click at [1157, 485] on div "200 $200.00" at bounding box center [1158, 494] width 43 height 18
type input "$190.00"
click at [654, 601] on div "add delivery fee add markup add discount Labour $0.00 Sub total $11,300.00 Tax …" at bounding box center [841, 696] width 912 height 208
click at [556, 522] on input "text" at bounding box center [618, 533] width 243 height 24
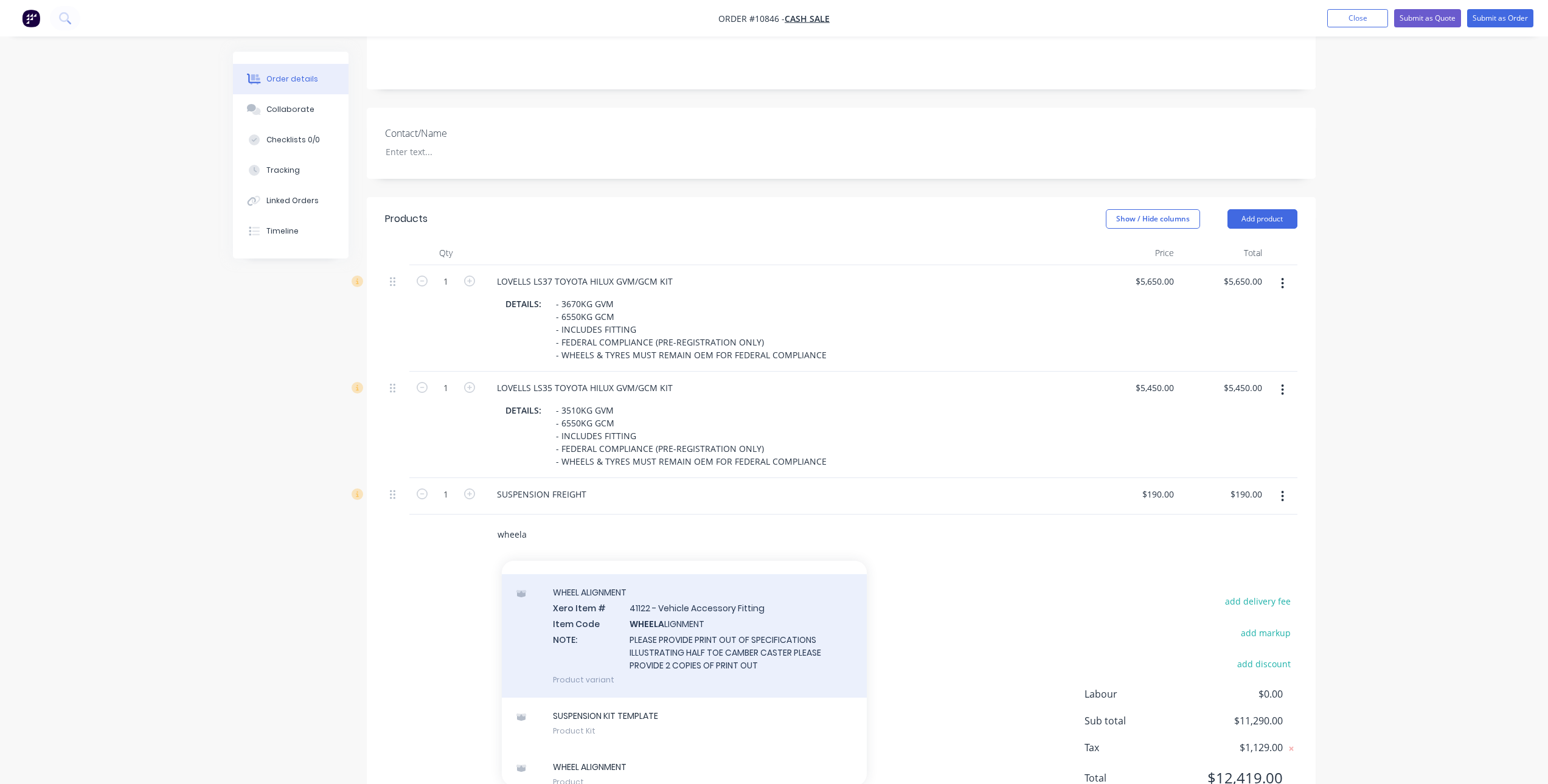
scroll to position [40, 0]
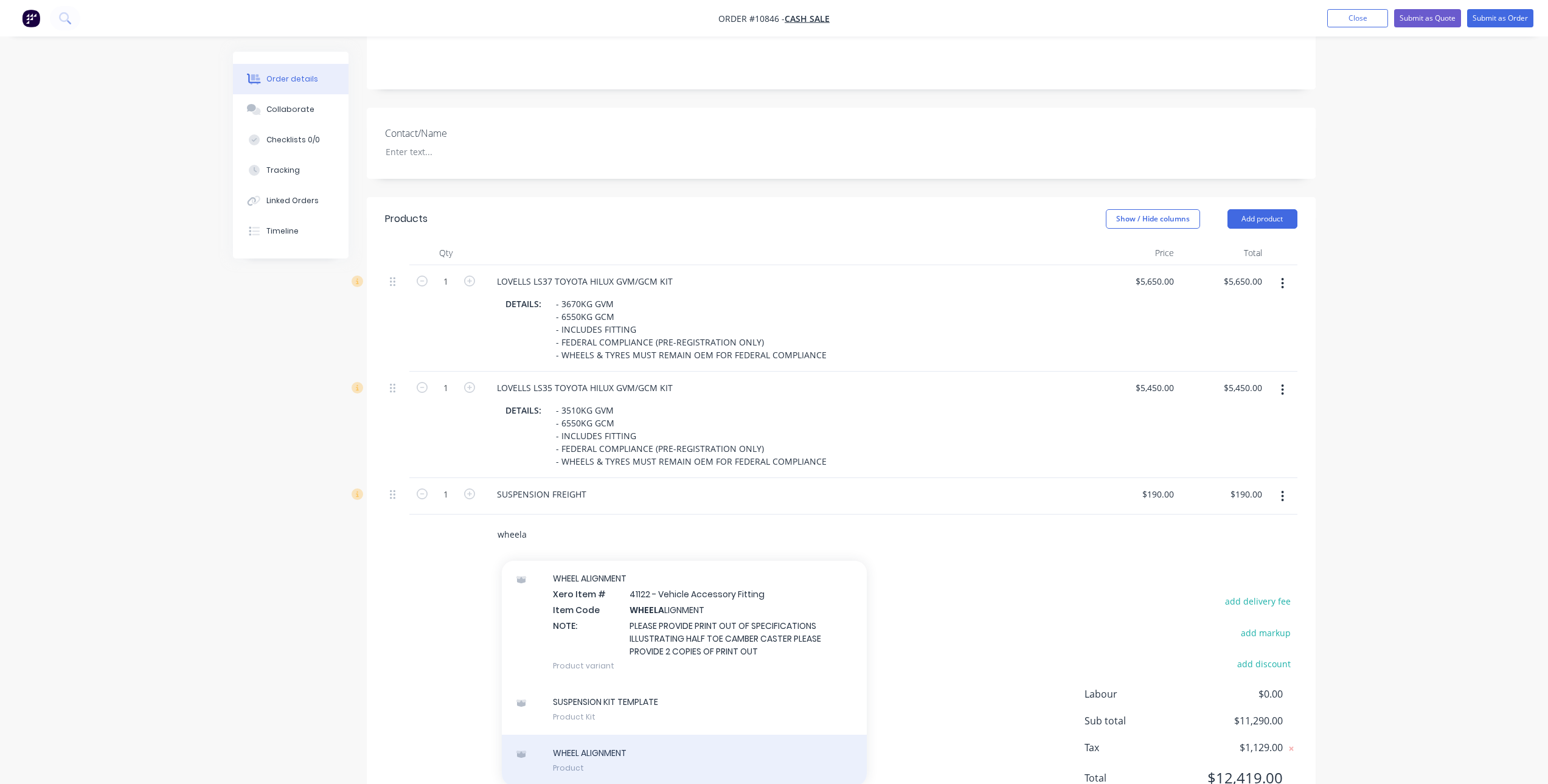
type input "wheela"
click at [640, 735] on div "WHEEL ALIGNMENT Product" at bounding box center [684, 760] width 365 height 51
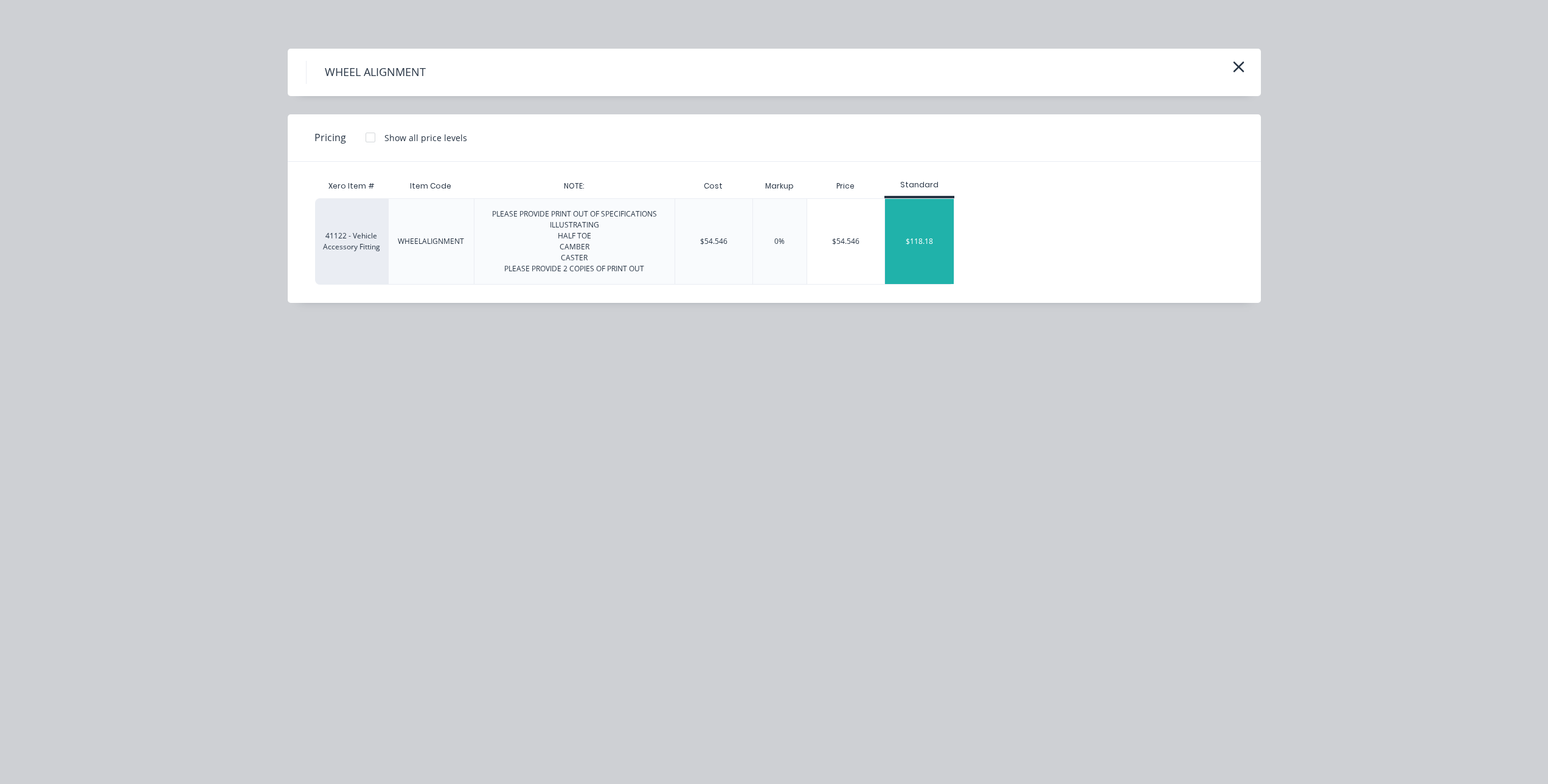
click at [930, 213] on div "$118.18" at bounding box center [919, 241] width 69 height 85
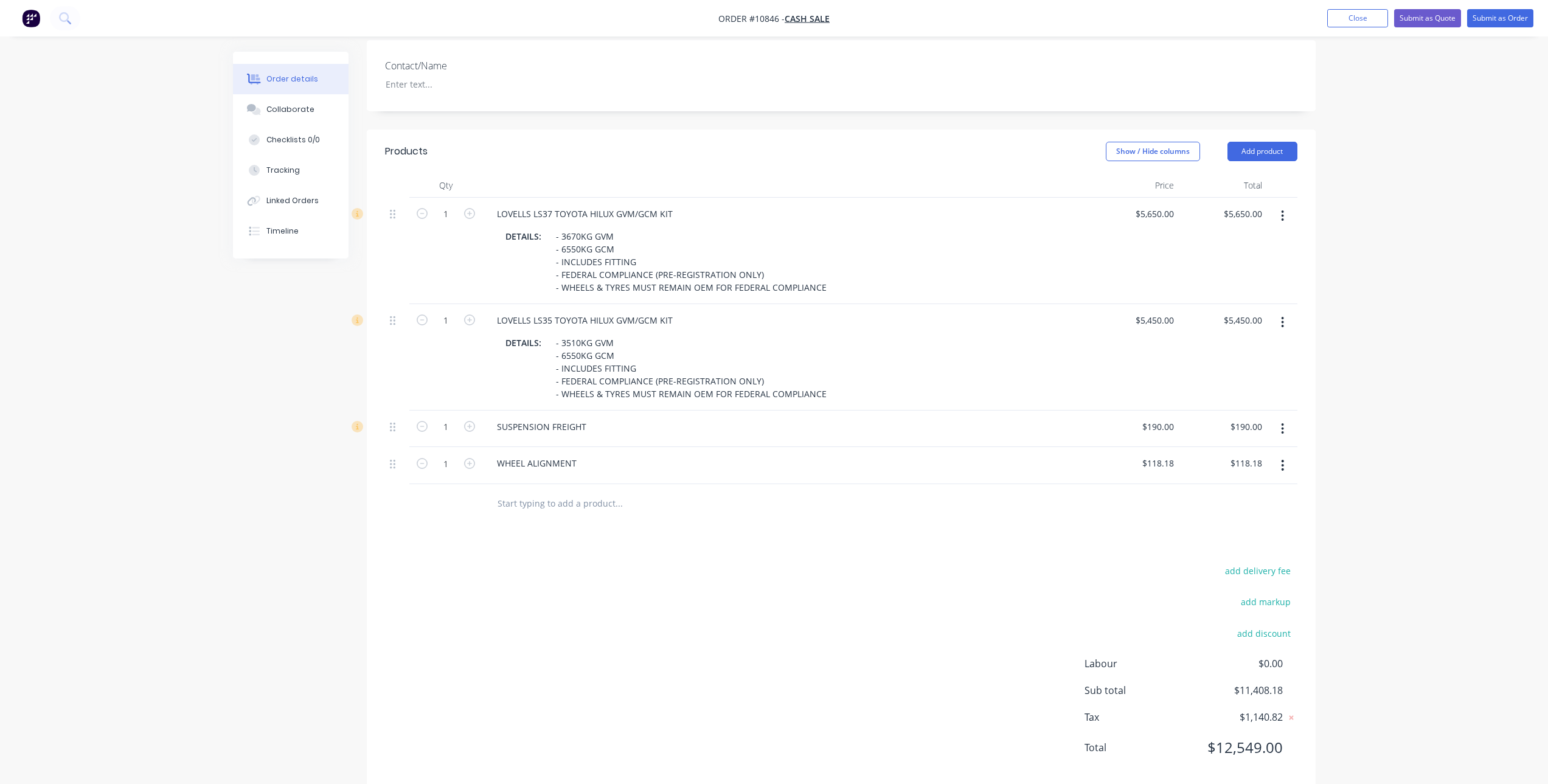
scroll to position [324, 0]
click at [551, 489] on input "text" at bounding box center [618, 497] width 243 height 24
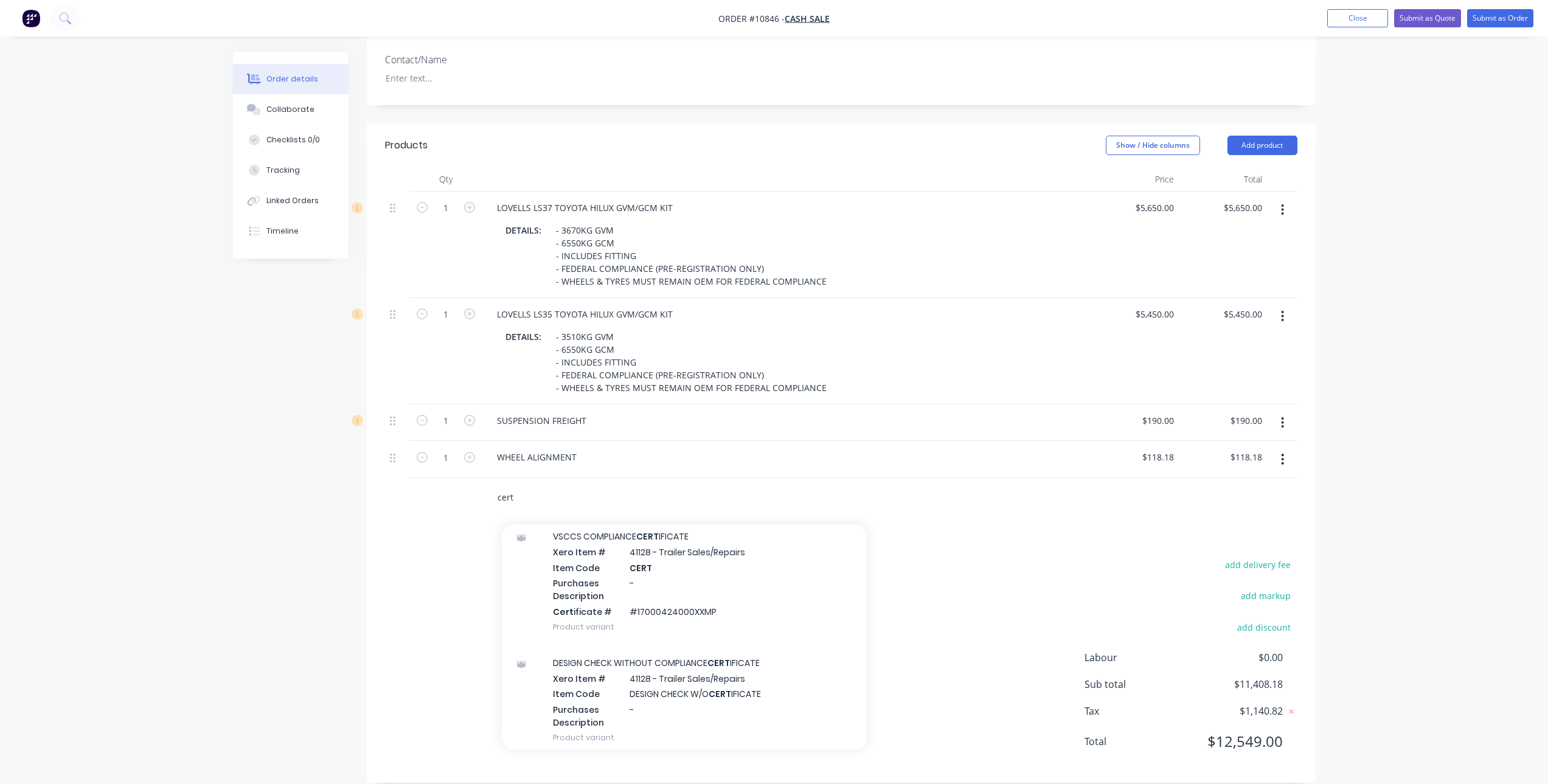
scroll to position [487, 0]
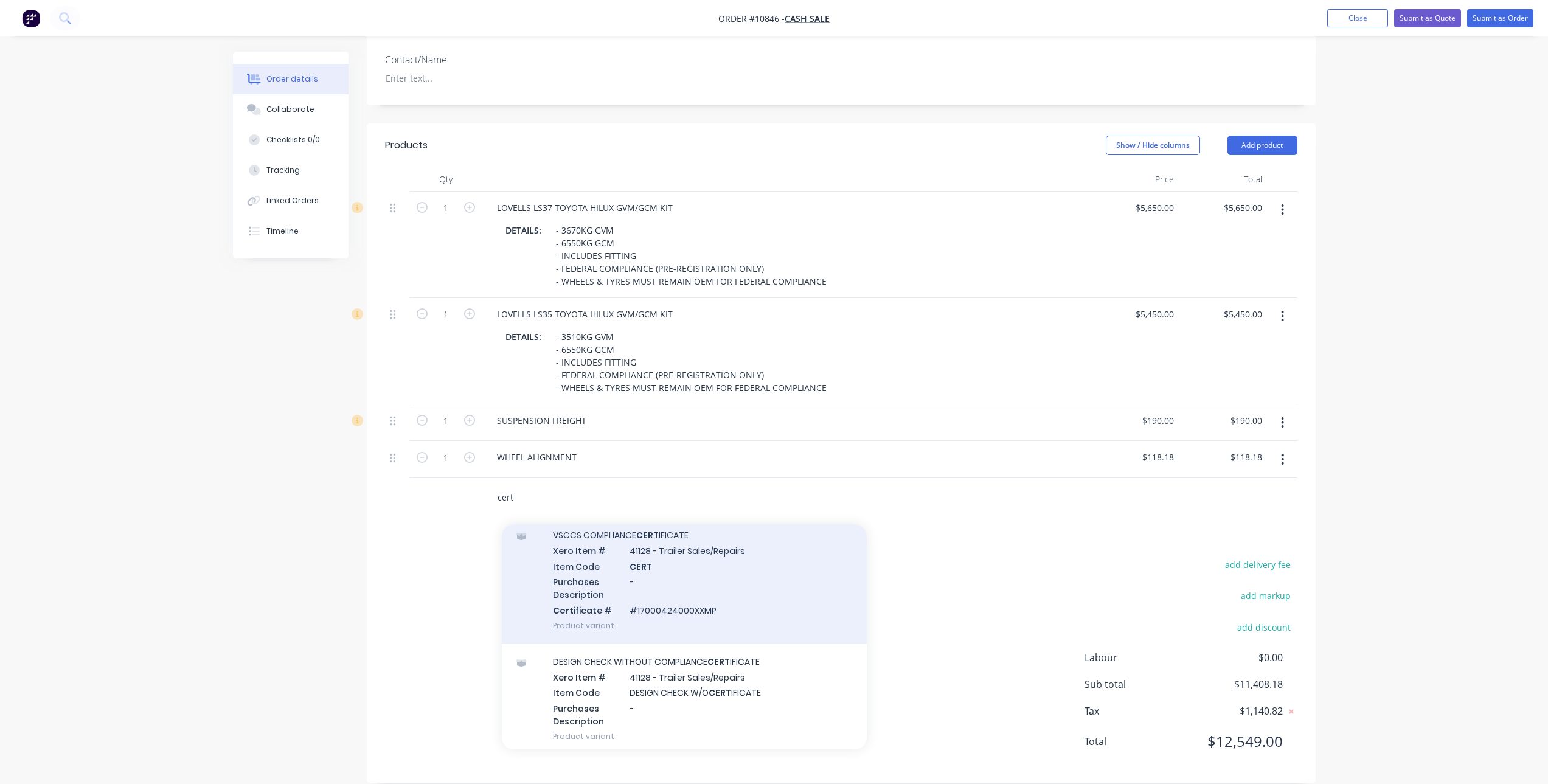
type input "cert"
click at [666, 570] on div "VSCCS COMPLIANCE CERT IFICATE Xero Item # 41128 - Trailer Sales/Repairs Item Co…" at bounding box center [684, 580] width 365 height 127
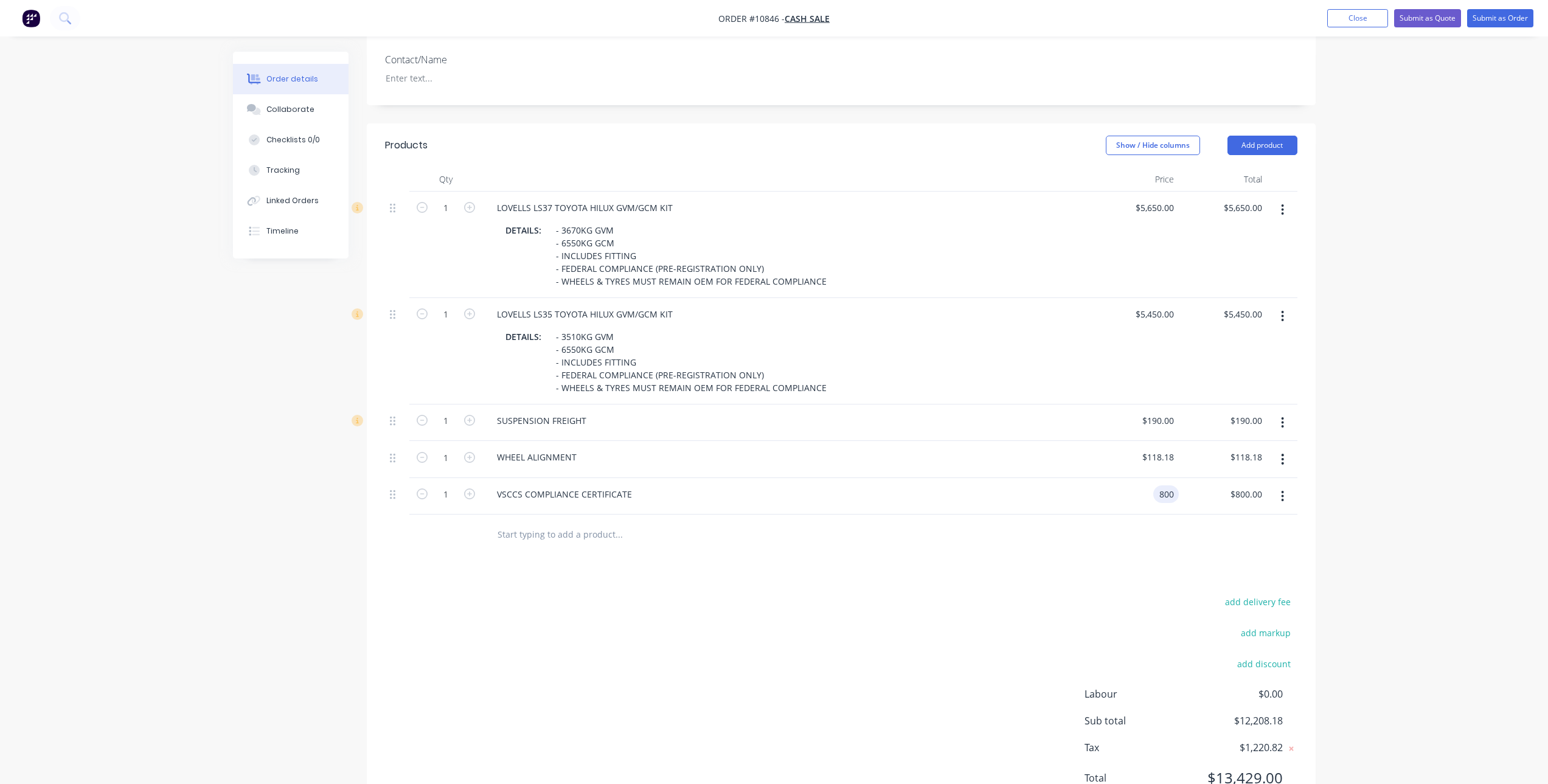
click at [1155, 485] on div "800 800" at bounding box center [1166, 494] width 26 height 18
type input "$1,090.909"
type input "$1,090.91"
click at [985, 553] on div "Products Show / Hide columns Add product Qty Price Total 1 LOVELLS LS37 TOYOTA …" at bounding box center [841, 471] width 949 height 696
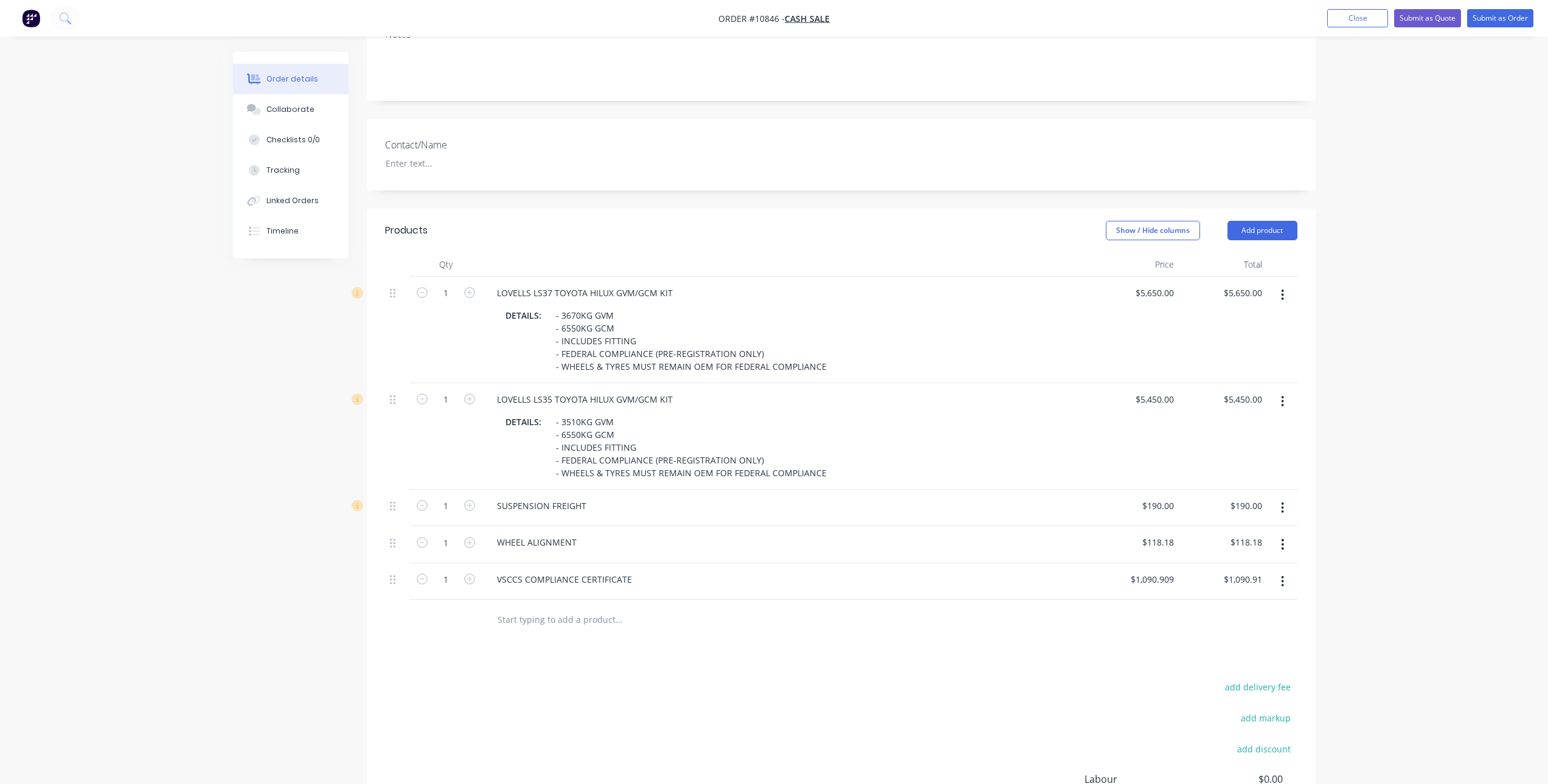
scroll to position [56, 0]
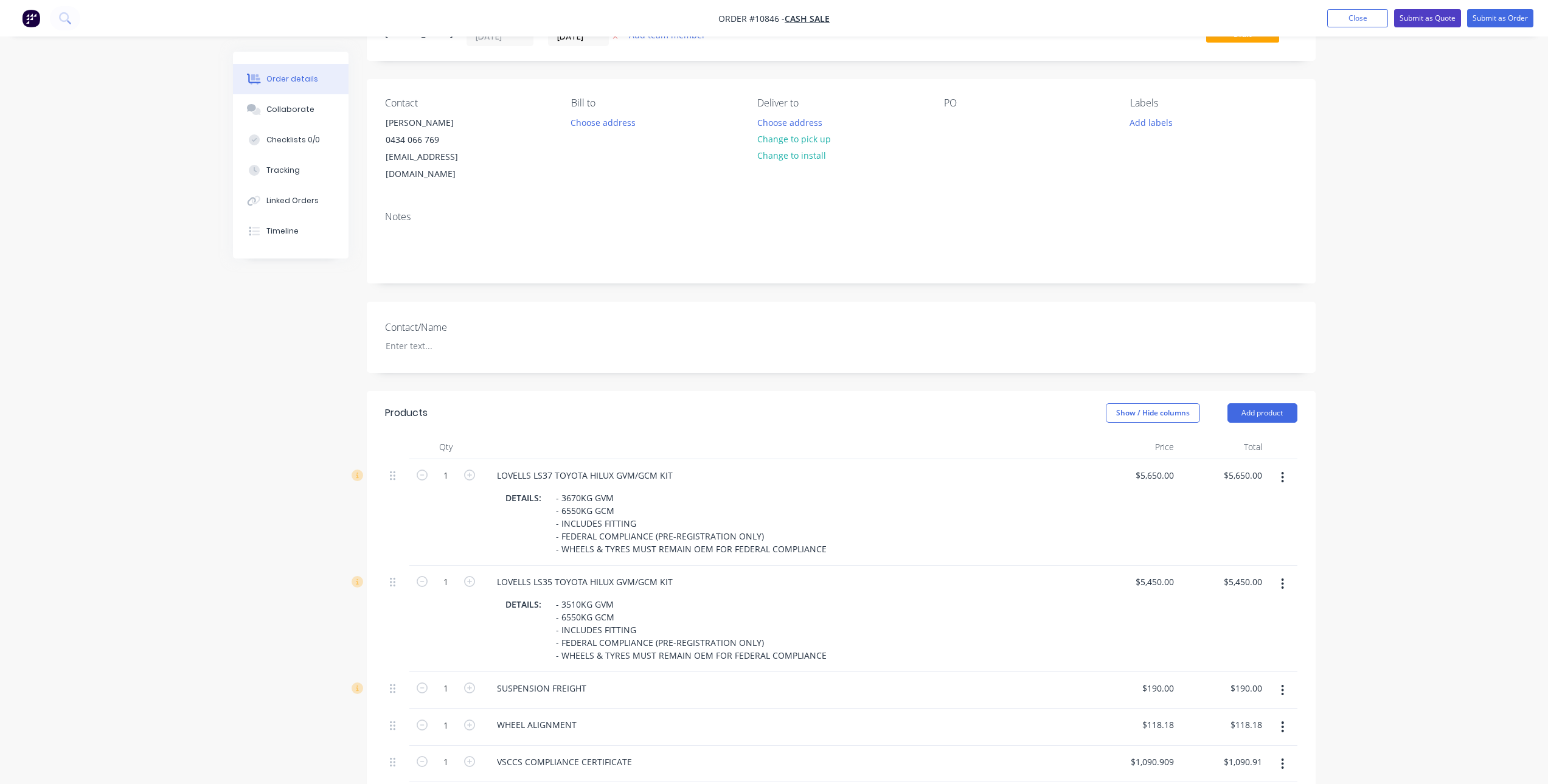
click at [1422, 15] on button "Submit as Quote" at bounding box center [1427, 18] width 67 height 18
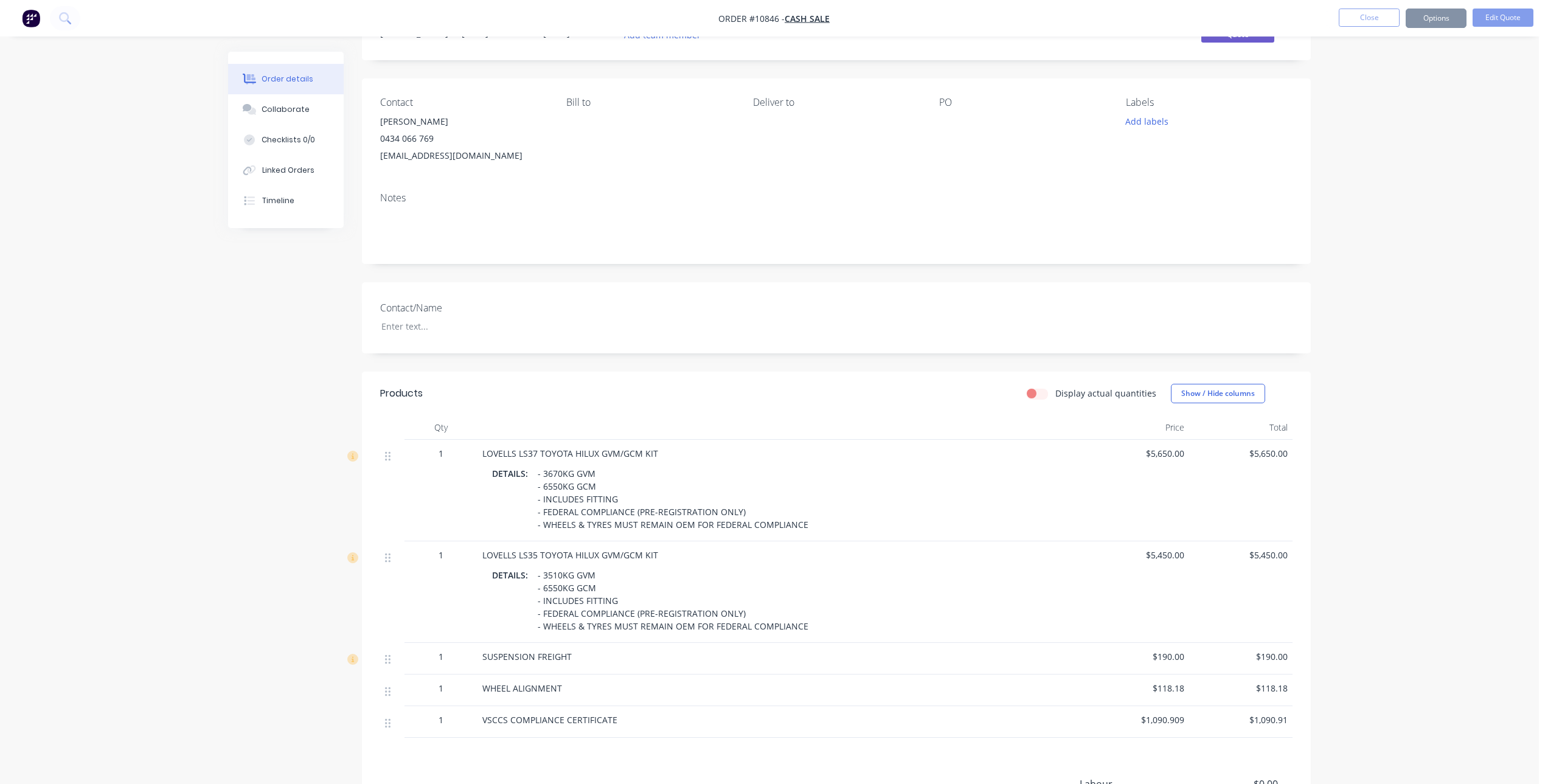
scroll to position [0, 0]
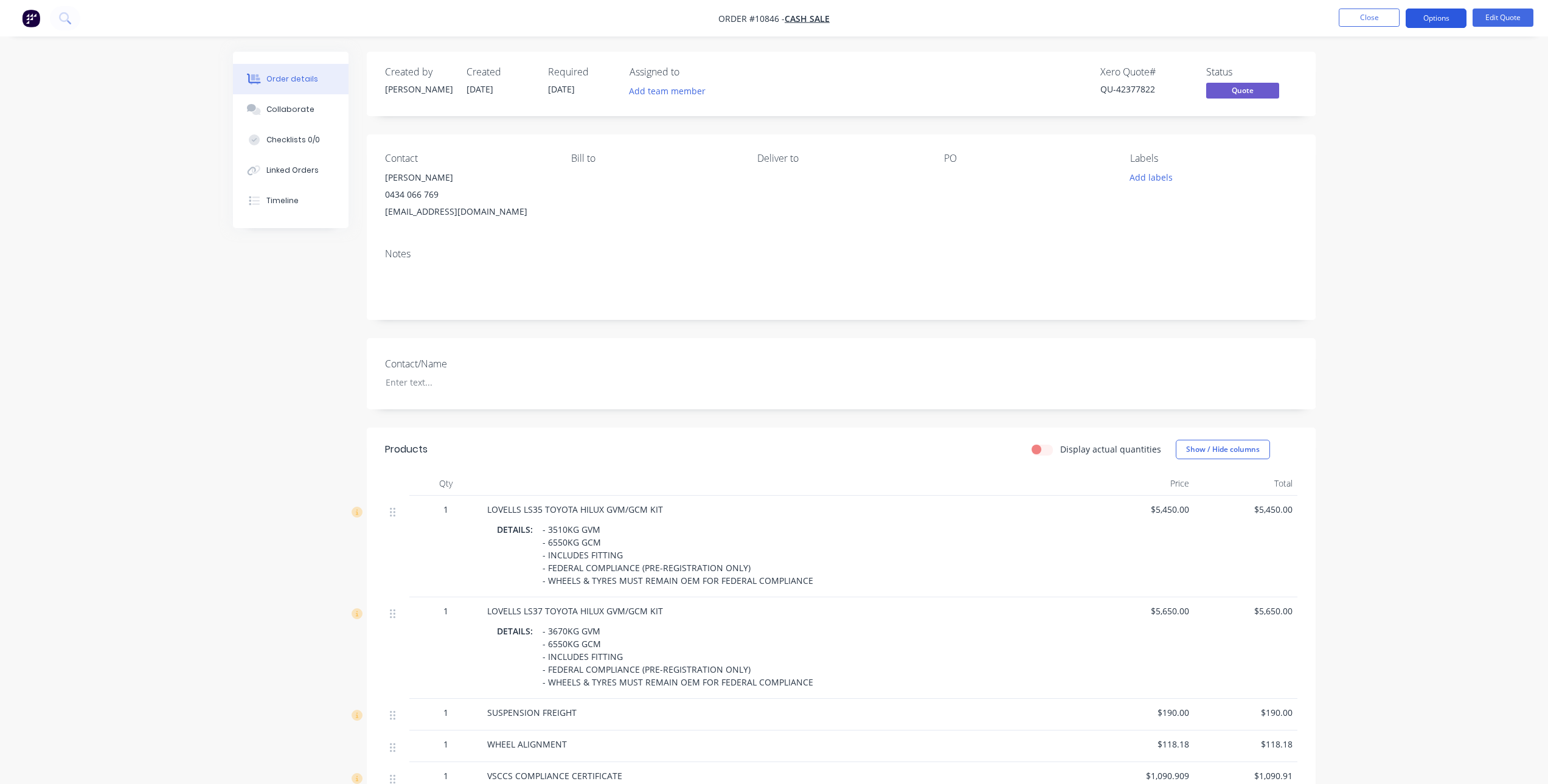
click at [1431, 18] on button "Options" at bounding box center [1436, 18] width 61 height 20
click at [1384, 76] on div "Quote" at bounding box center [1400, 74] width 112 height 18
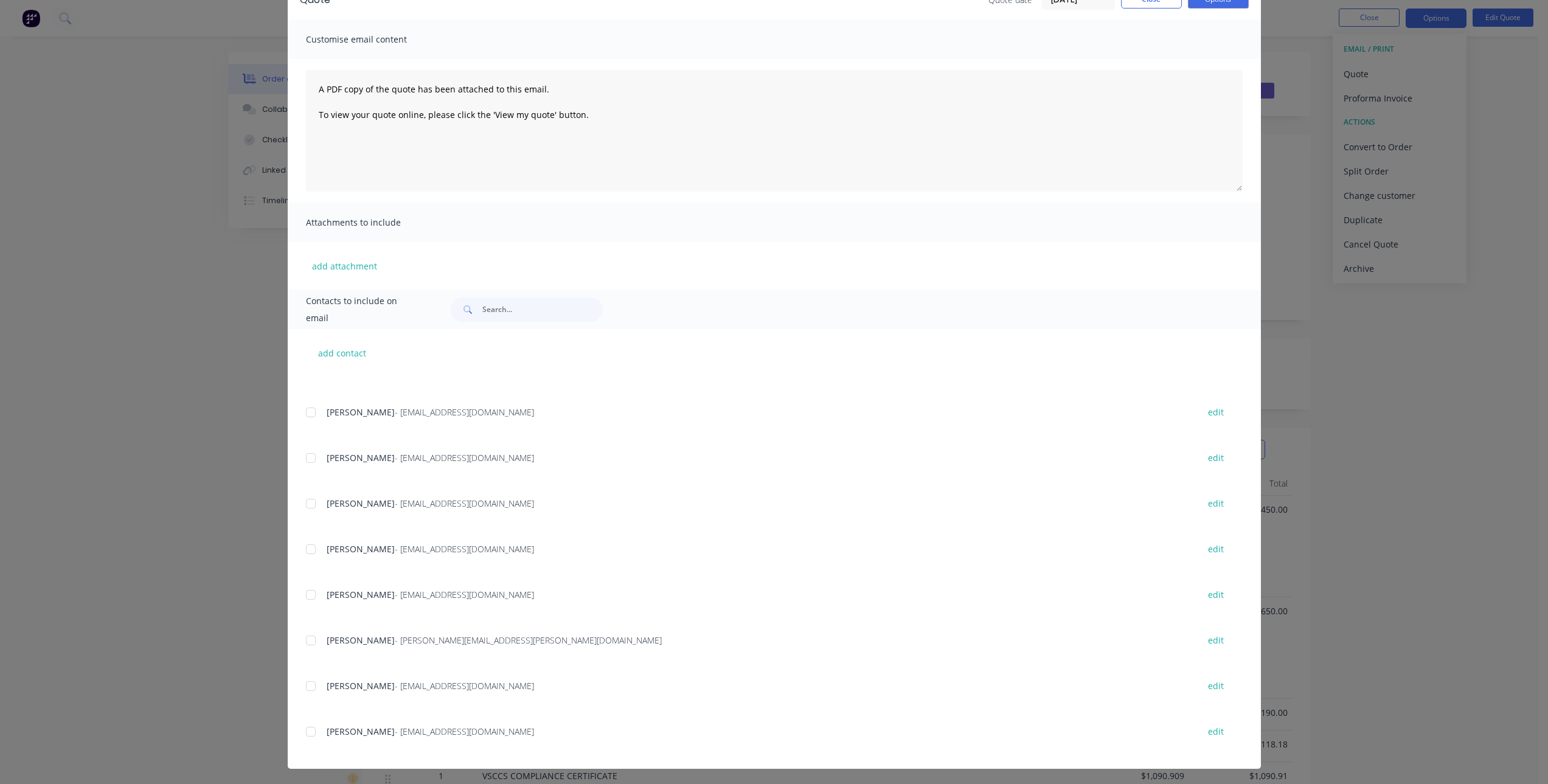
scroll to position [71, 0]
click at [308, 729] on div at bounding box center [311, 729] width 24 height 24
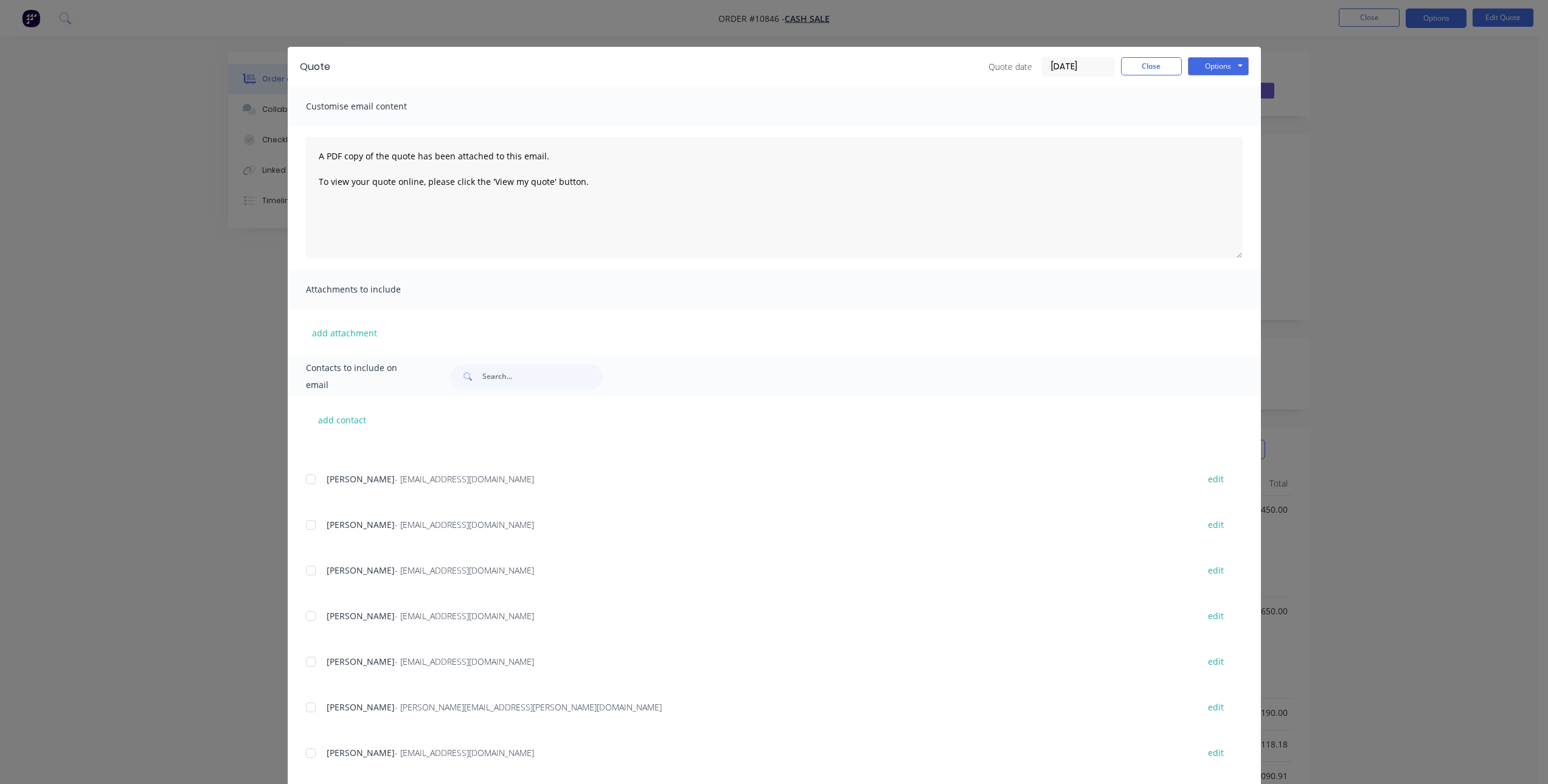
scroll to position [0, 0]
click at [1211, 76] on div "Options Preview Print Email" at bounding box center [1218, 69] width 61 height 20
click at [1218, 72] on button "Options" at bounding box center [1218, 68] width 61 height 18
click at [1209, 133] on button "Email" at bounding box center [1227, 130] width 78 height 20
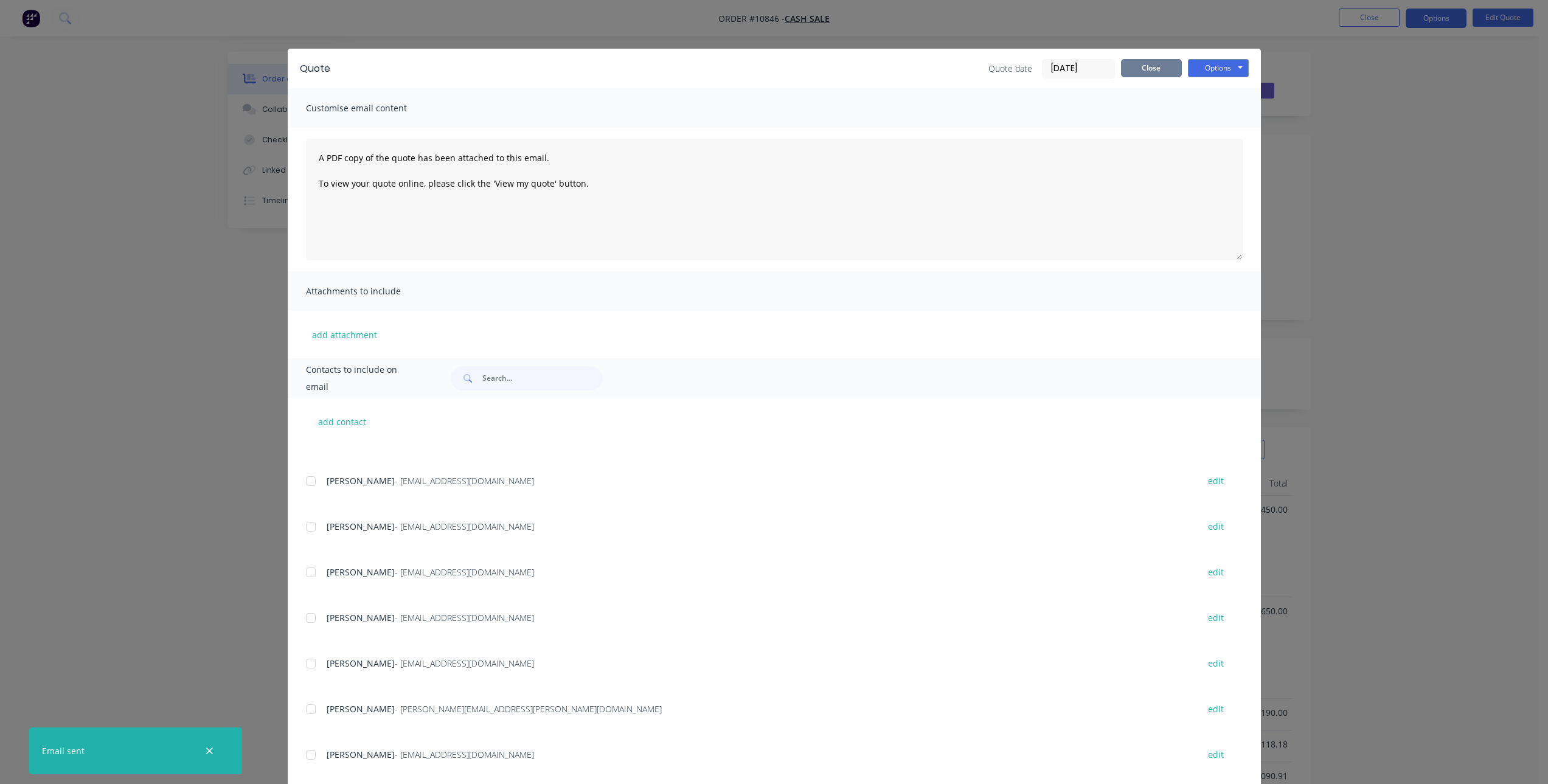
click at [1148, 68] on button "Close" at bounding box center [1152, 68] width 61 height 18
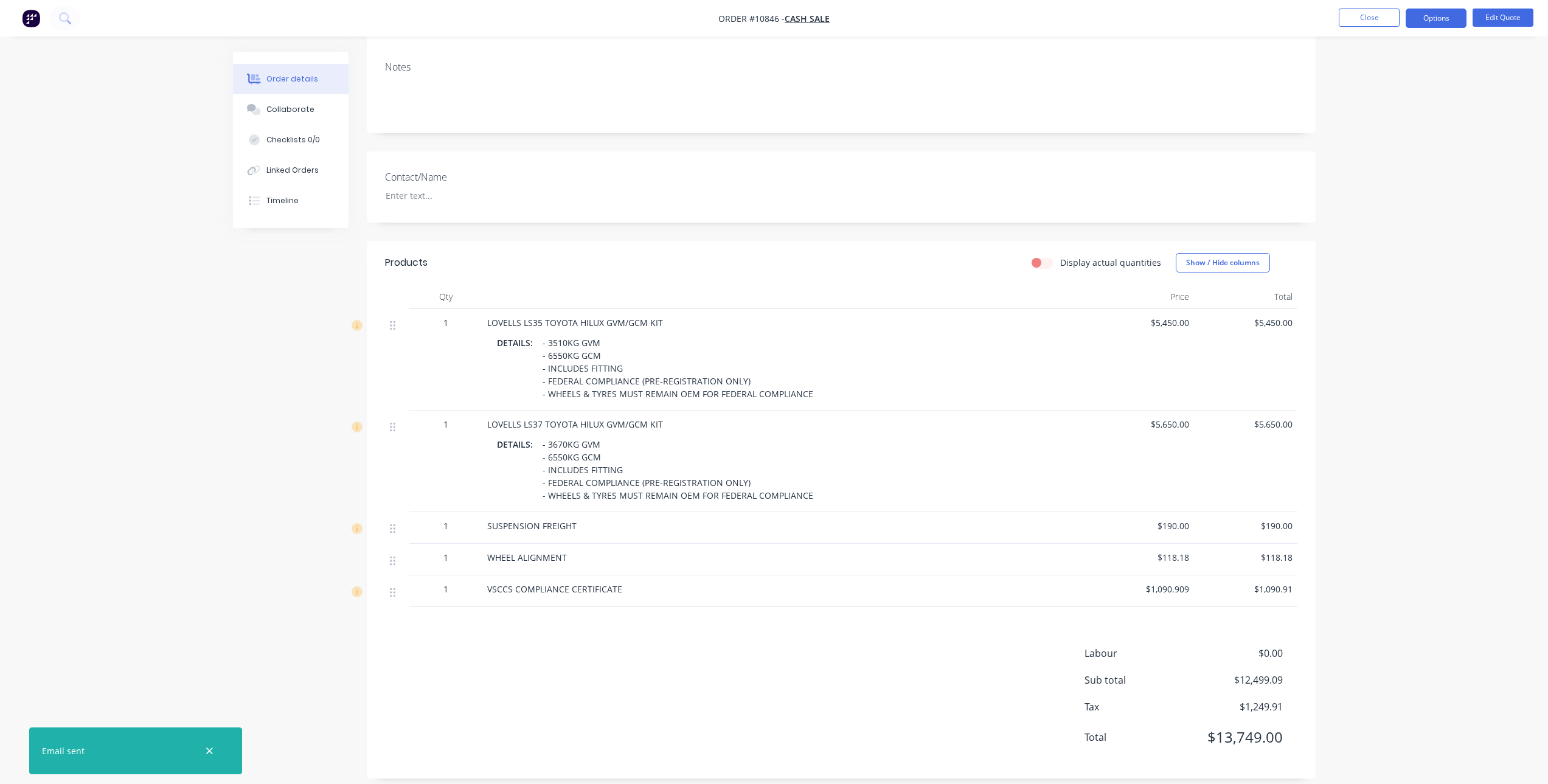
scroll to position [199, 0]
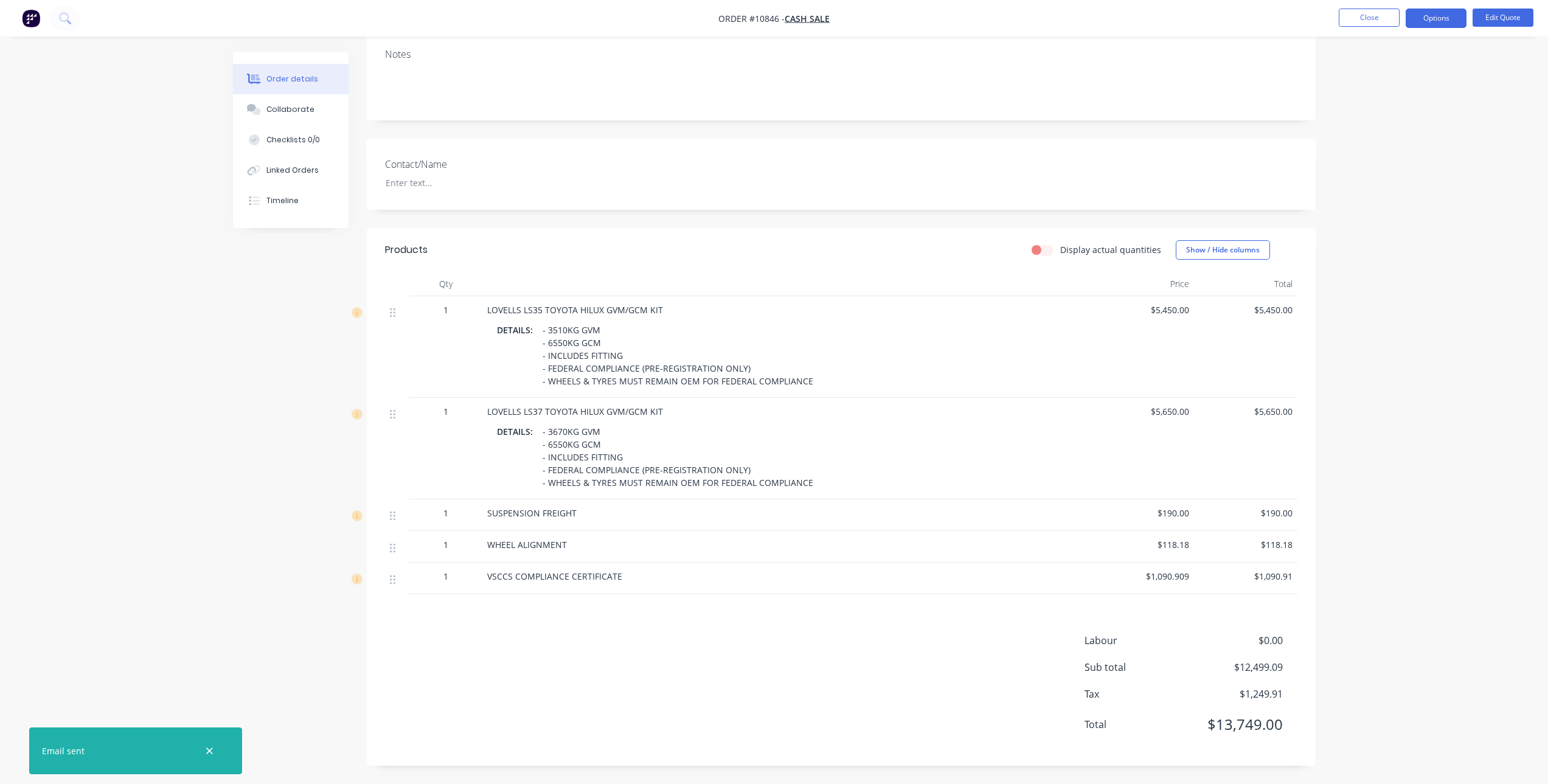
click at [635, 645] on div "Labour $0.00 Sub total $12,499.09 Tax $1,249.91 Total $13,749.00" at bounding box center [841, 690] width 912 height 114
click at [748, 645] on div "Labour $0.00 Sub total $12,499.09 Tax $1,249.91 Total $13,749.00" at bounding box center [841, 690] width 912 height 114
click at [1375, 25] on button "Close" at bounding box center [1369, 18] width 61 height 18
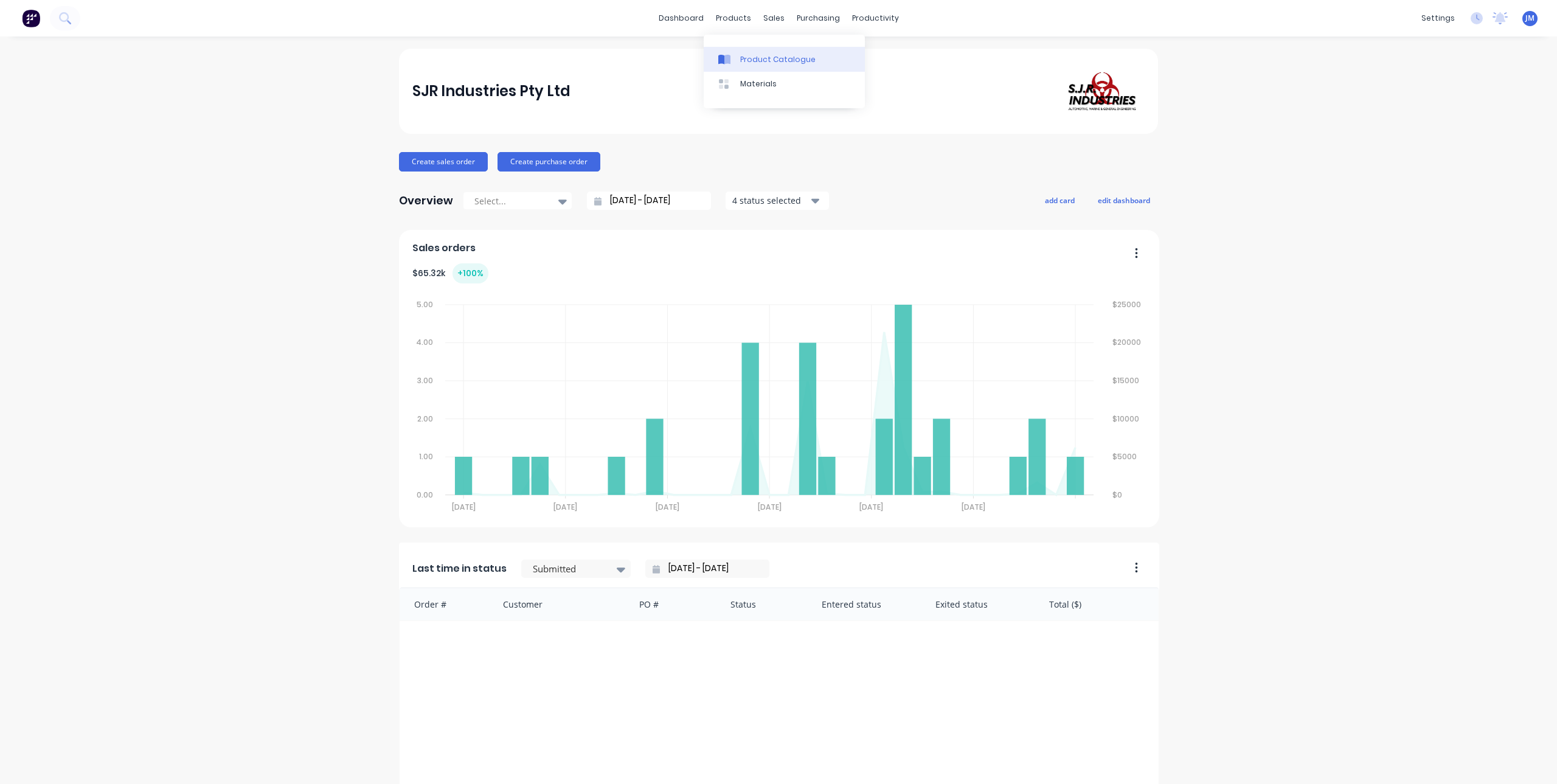
click at [739, 61] on link "Product Catalogue" at bounding box center [784, 59] width 161 height 24
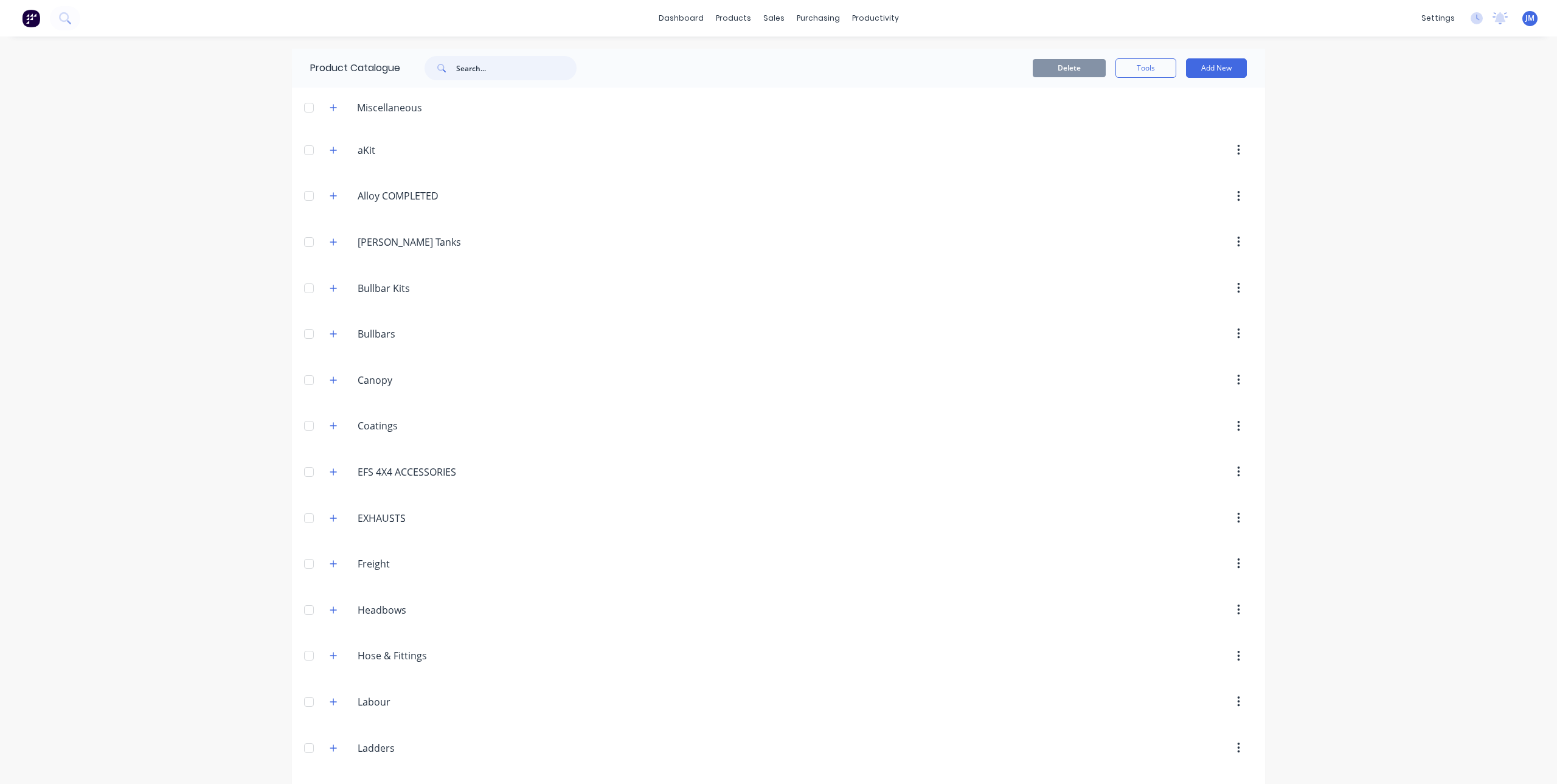
click at [477, 71] on input "text" at bounding box center [516, 68] width 121 height 24
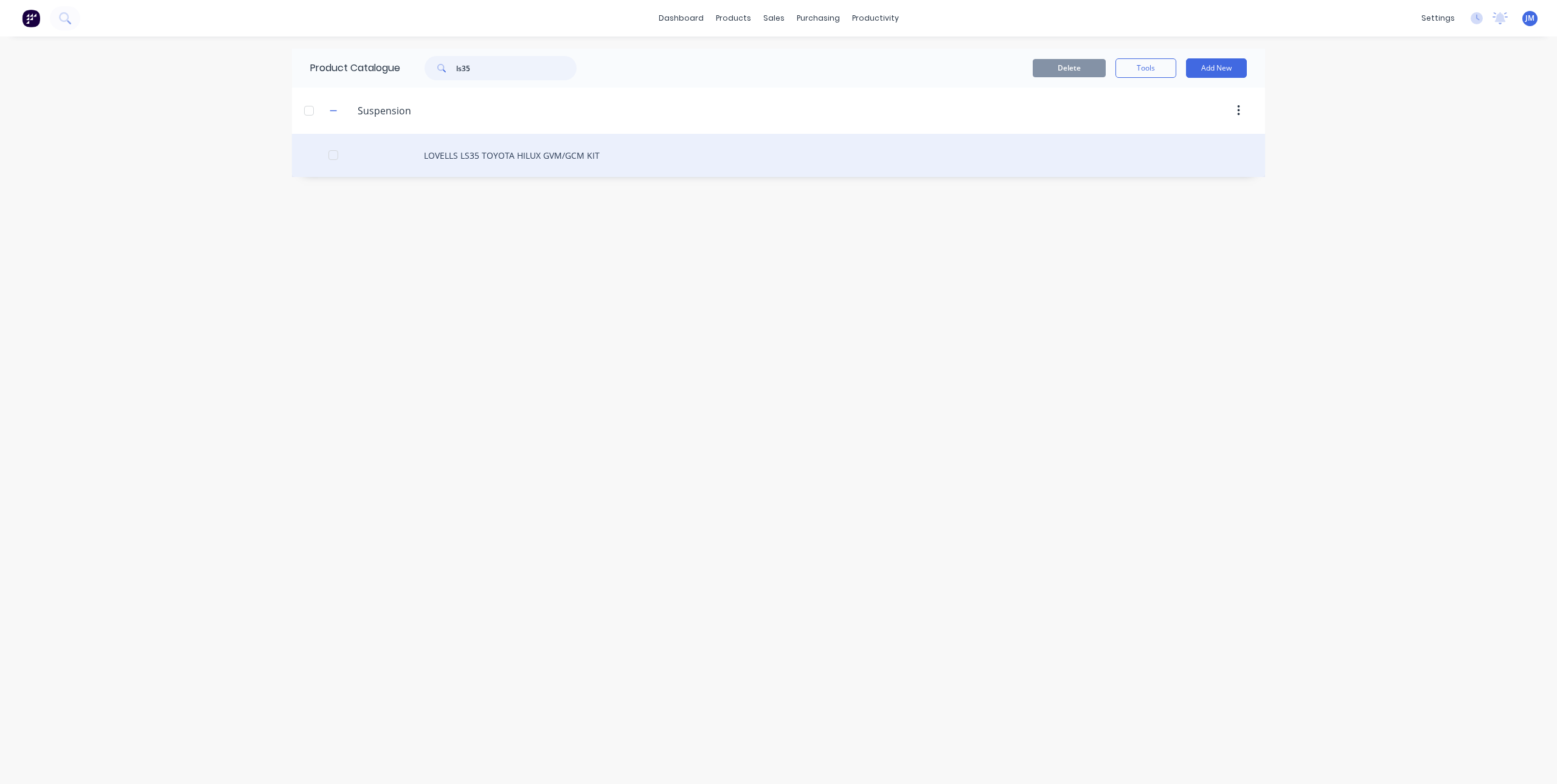
type input "ls35"
click at [458, 155] on div "LOVELLS LS35 TOYOTA HILUX GVM/GCM KIT" at bounding box center [779, 155] width 973 height 43
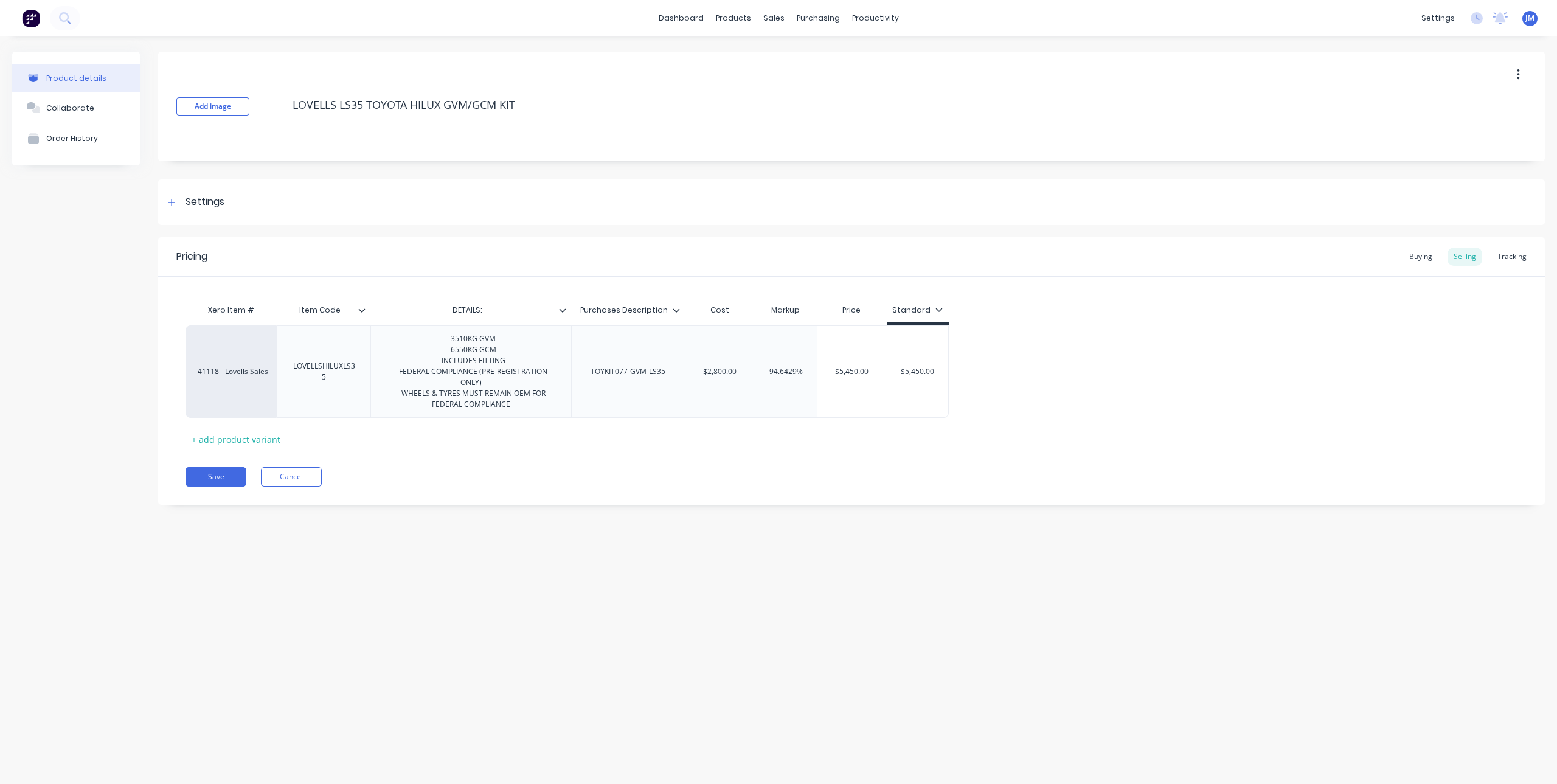
click at [564, 313] on icon at bounding box center [563, 310] width 7 height 7
click at [561, 416] on div at bounding box center [561, 415] width 24 height 24
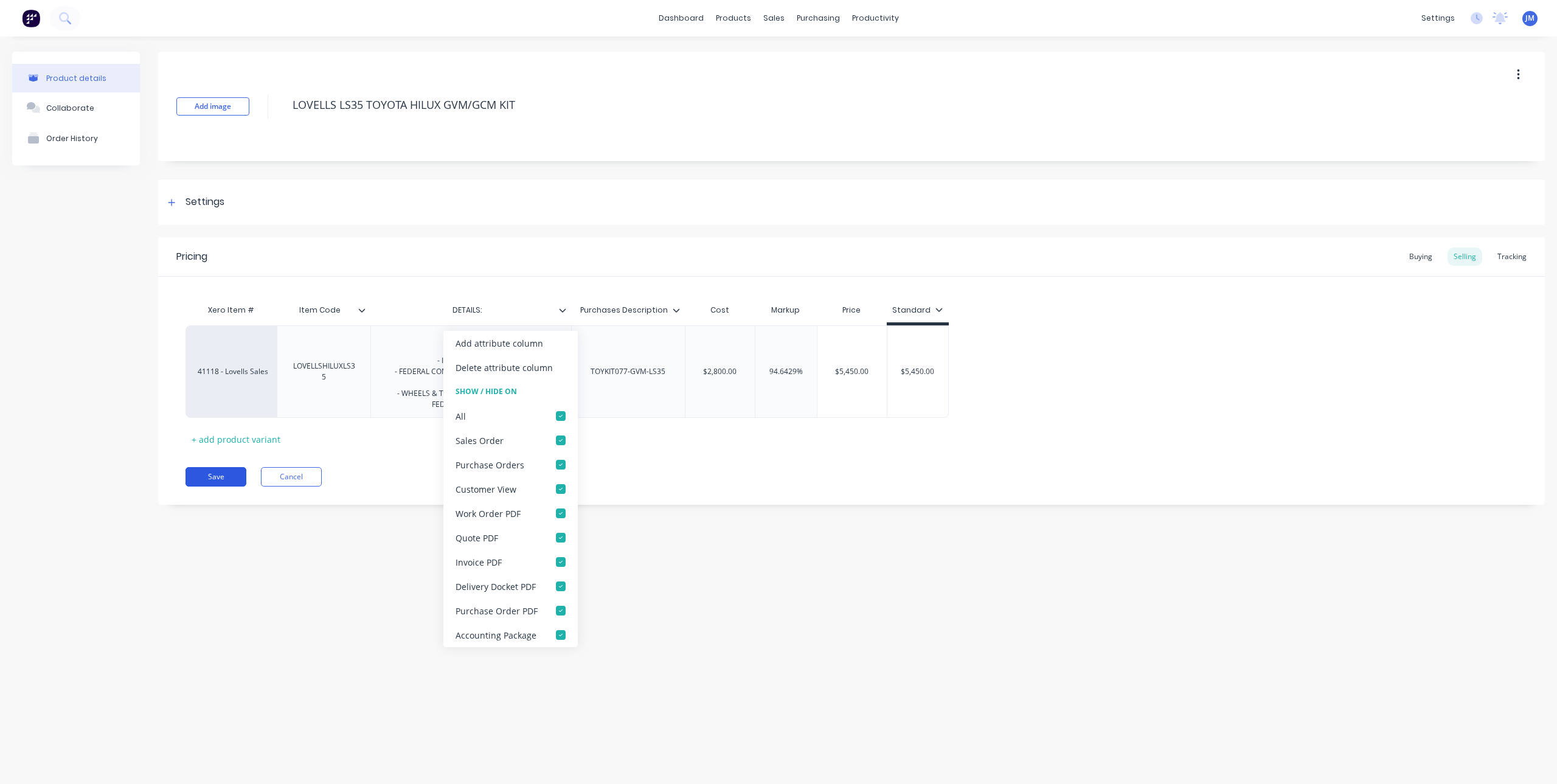
click at [219, 479] on button "Save" at bounding box center [216, 477] width 61 height 20
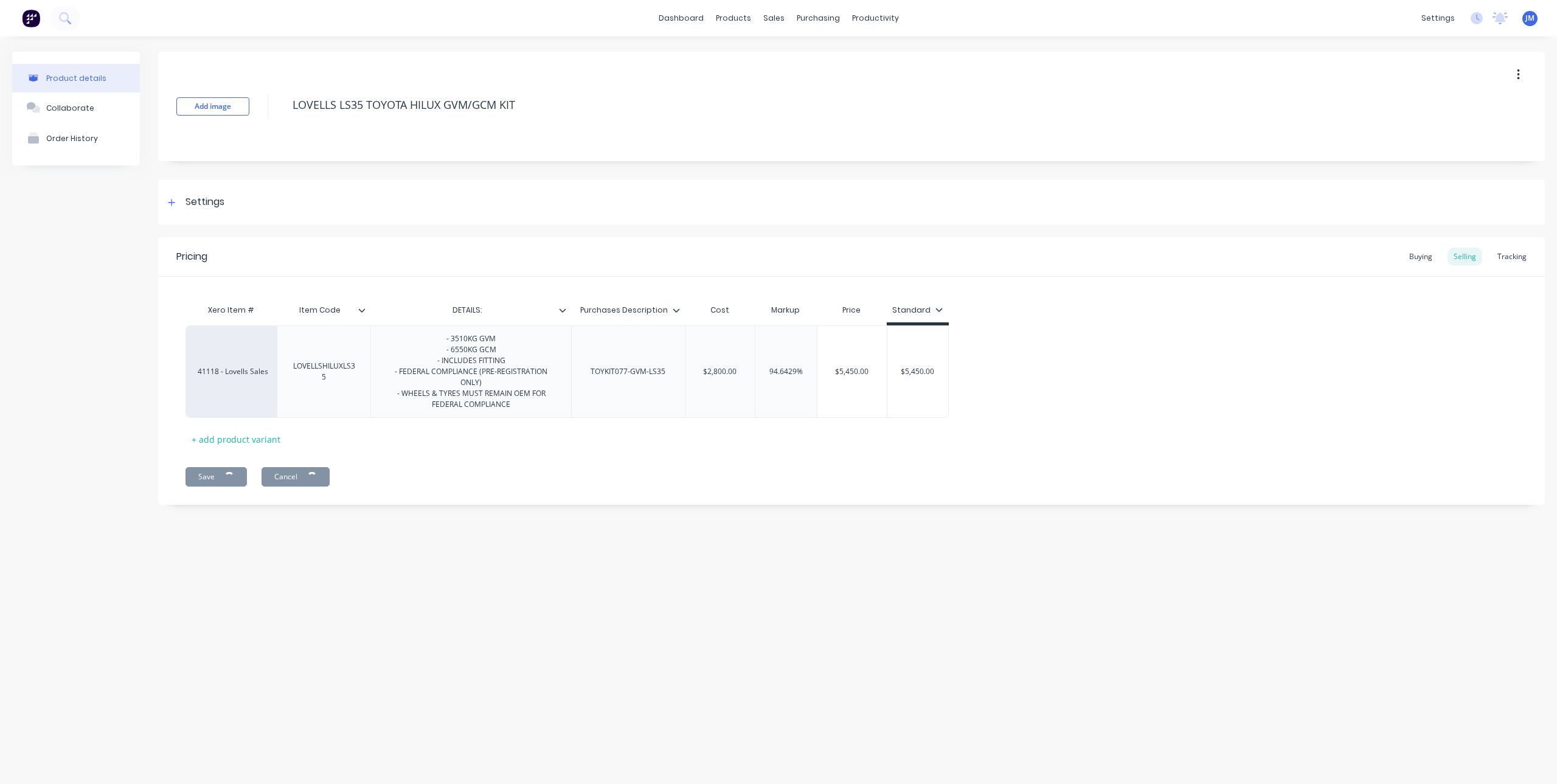
type textarea "x"
